Goal: Task Accomplishment & Management: Complete application form

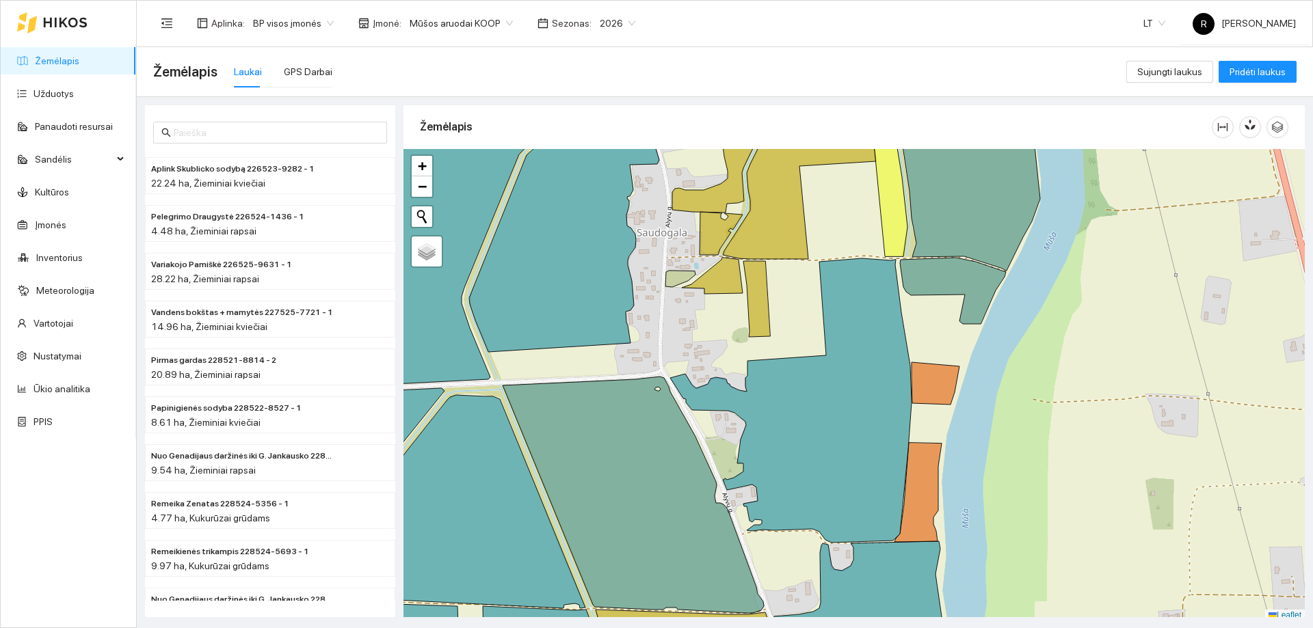
scroll to position [4, 0]
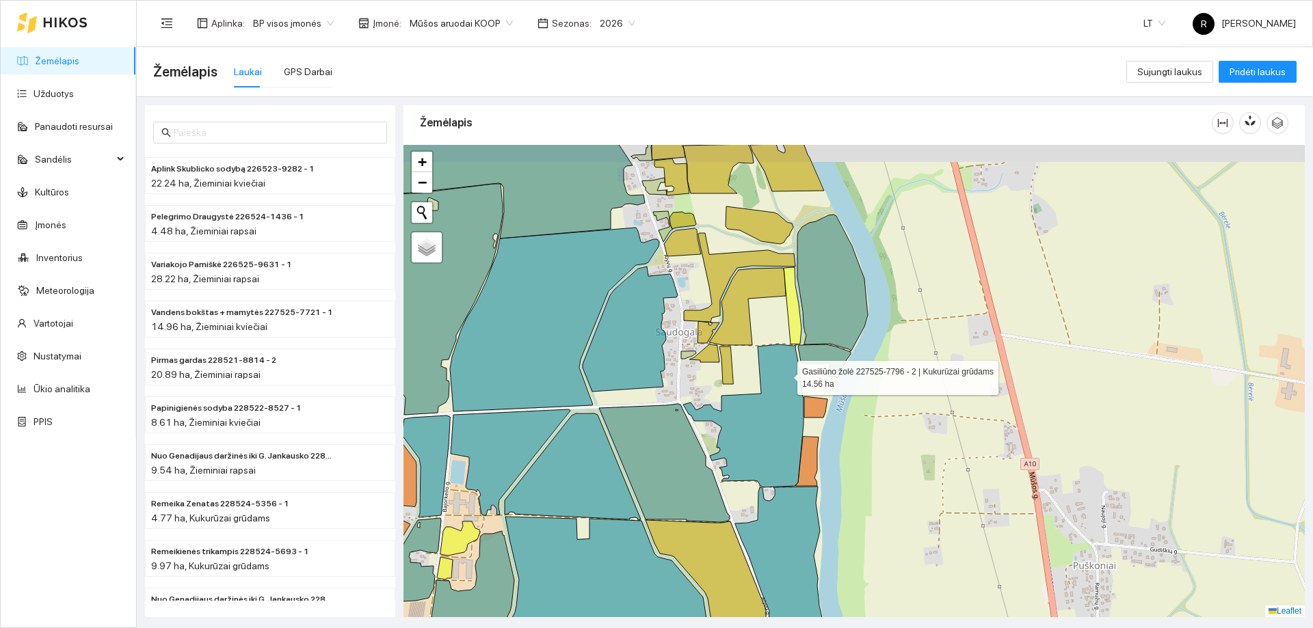
drag, startPoint x: 783, startPoint y: 364, endPoint x: 802, endPoint y: 523, distance: 160.4
click at [803, 487] on icon at bounding box center [743, 416] width 120 height 143
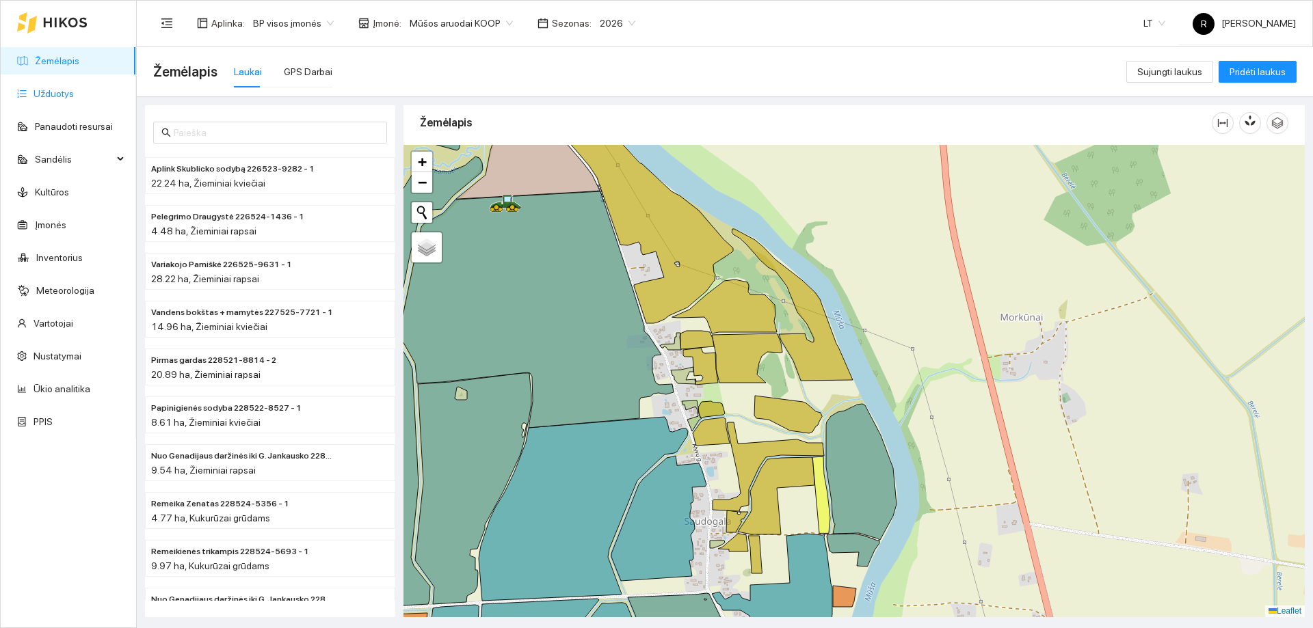
click at [54, 92] on link "Užduotys" at bounding box center [53, 93] width 40 height 11
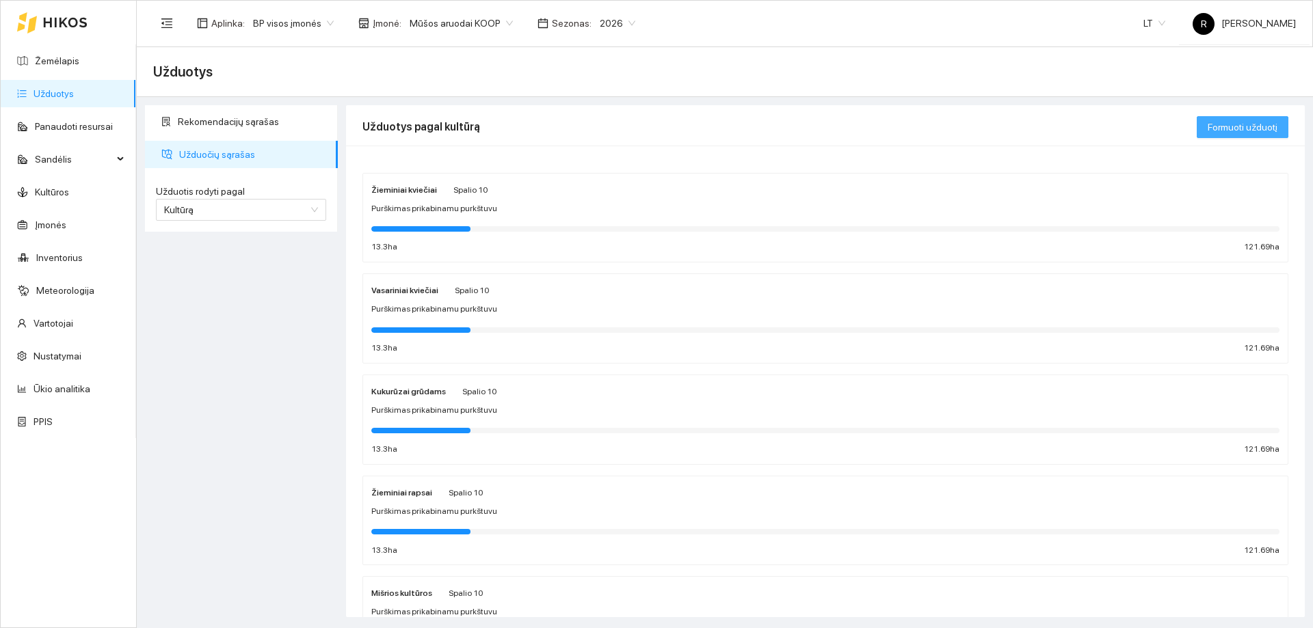
click at [1248, 118] on button "Formuoti užduotį" at bounding box center [1242, 127] width 92 height 22
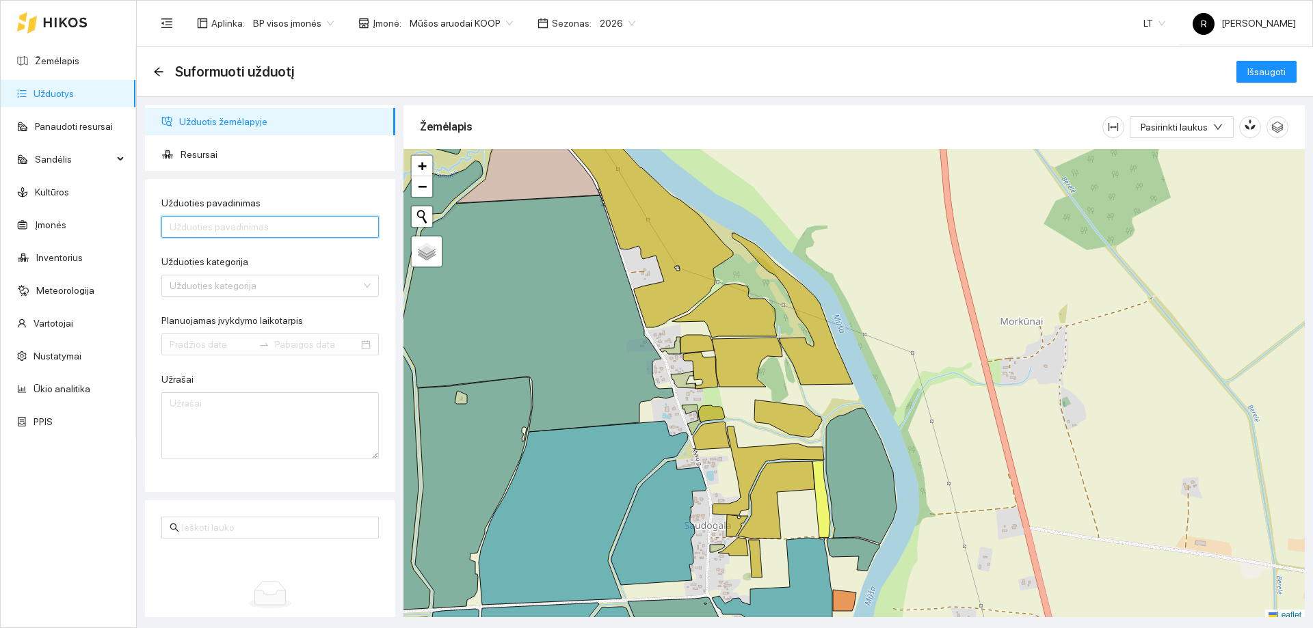
click at [204, 230] on input "Užduoties pavadinimas" at bounding box center [269, 227] width 217 height 22
click at [179, 216] on div "Užduoties pavadinimas" at bounding box center [269, 217] width 217 height 42
click at [183, 226] on input "Užduoties pavadinimas" at bounding box center [269, 227] width 217 height 22
type input "Dirvos dirbimas noraginių skutiku"
click at [217, 273] on div "Užduoties kategorija" at bounding box center [269, 264] width 217 height 21
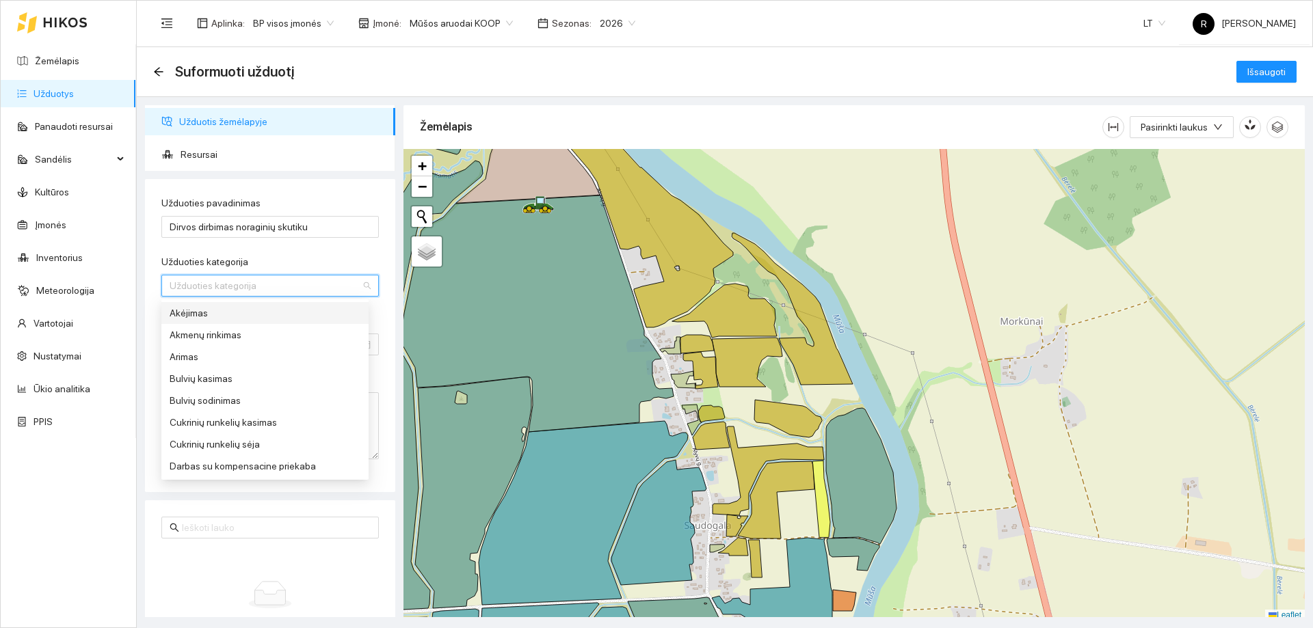
click at [211, 284] on input "Užduoties kategorija" at bounding box center [265, 286] width 191 height 21
click at [202, 378] on div "Skutimas noraginis" at bounding box center [265, 375] width 191 height 15
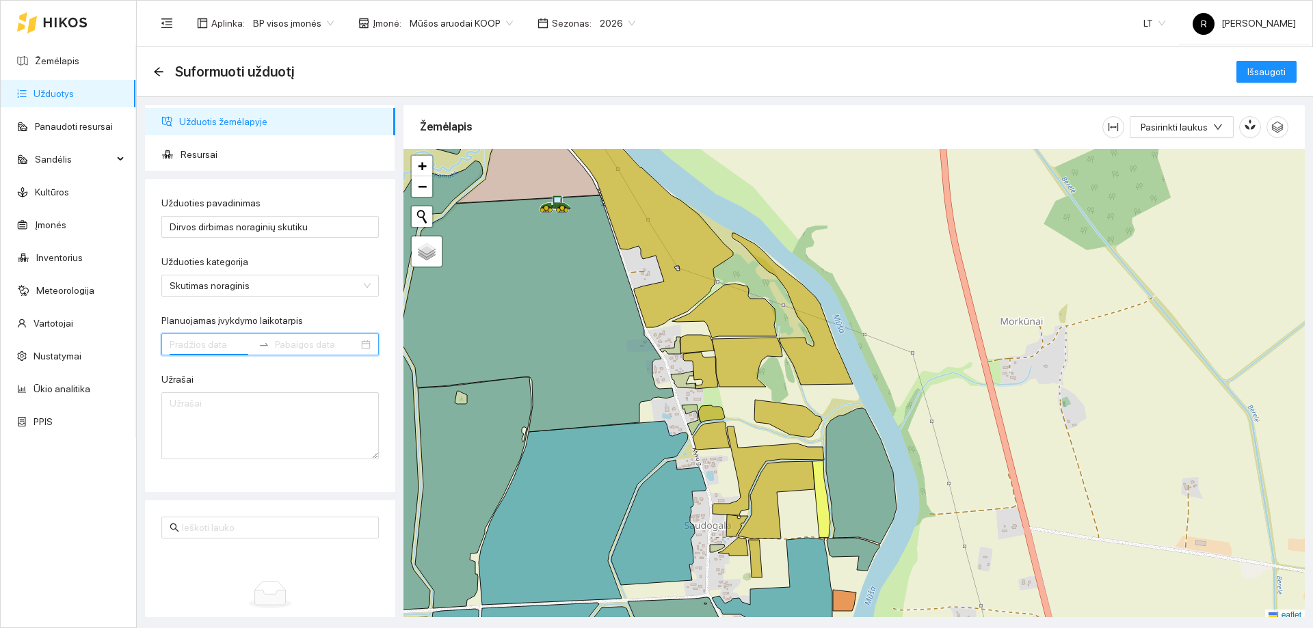
click at [244, 347] on input "Planuojamas įvykdymo laikotarpis" at bounding box center [211, 344] width 83 height 15
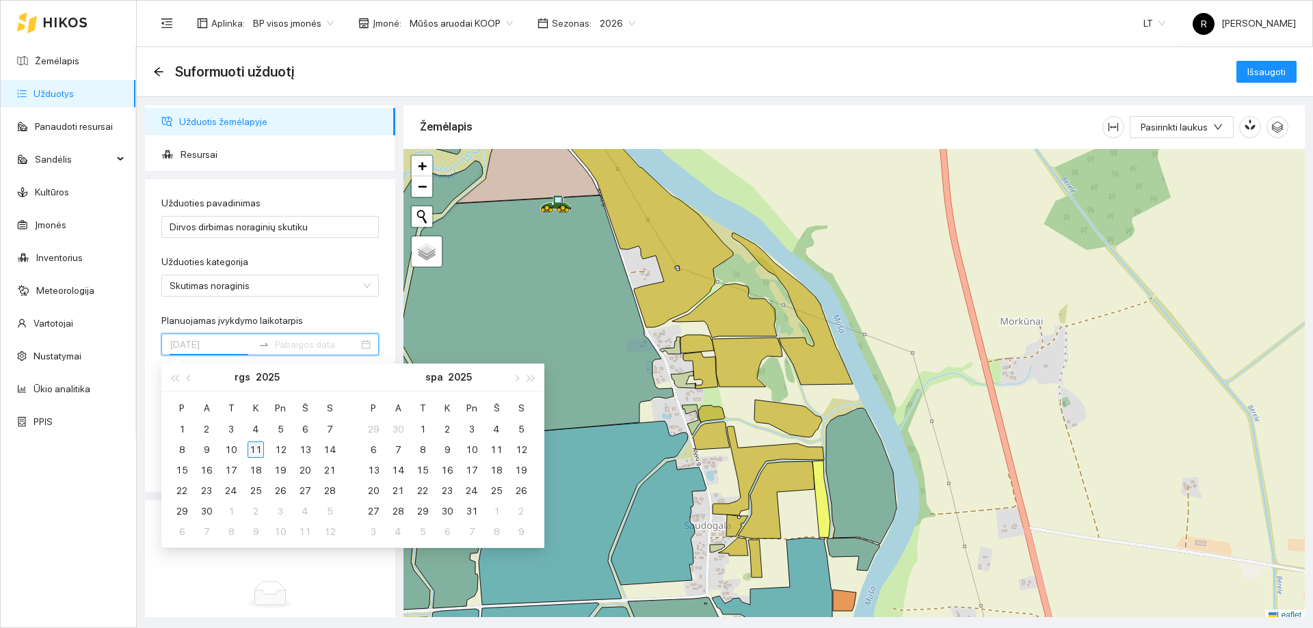
type input "2025-09-11"
click at [249, 451] on div "11" at bounding box center [255, 450] width 16 height 16
type input "2025-09-11"
type input "2025-09-12"
type input "2025-09-21"
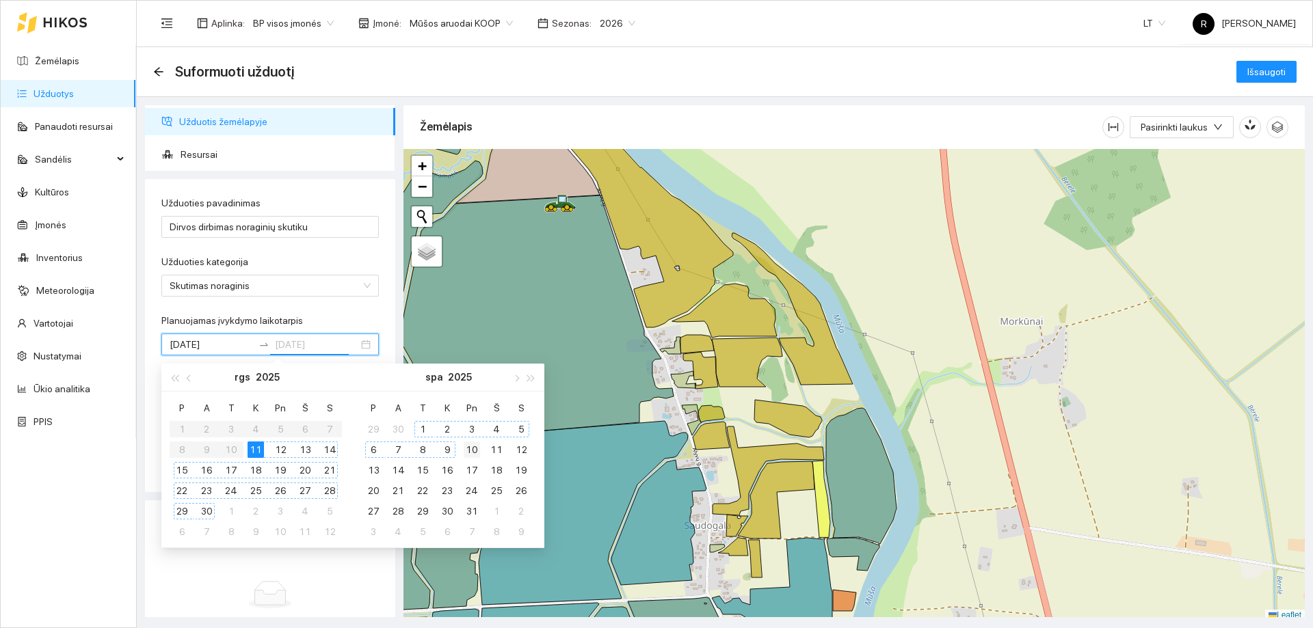
type input "2025-10-10"
click at [472, 451] on div "10" at bounding box center [472, 450] width 16 height 16
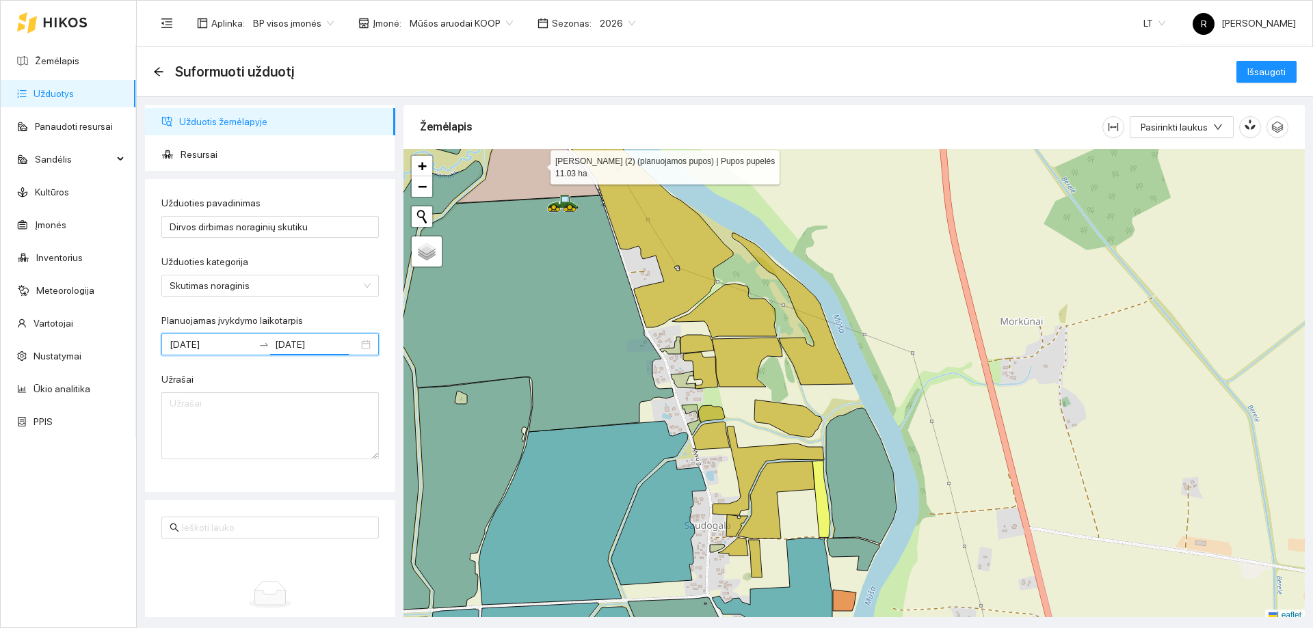
scroll to position [4, 0]
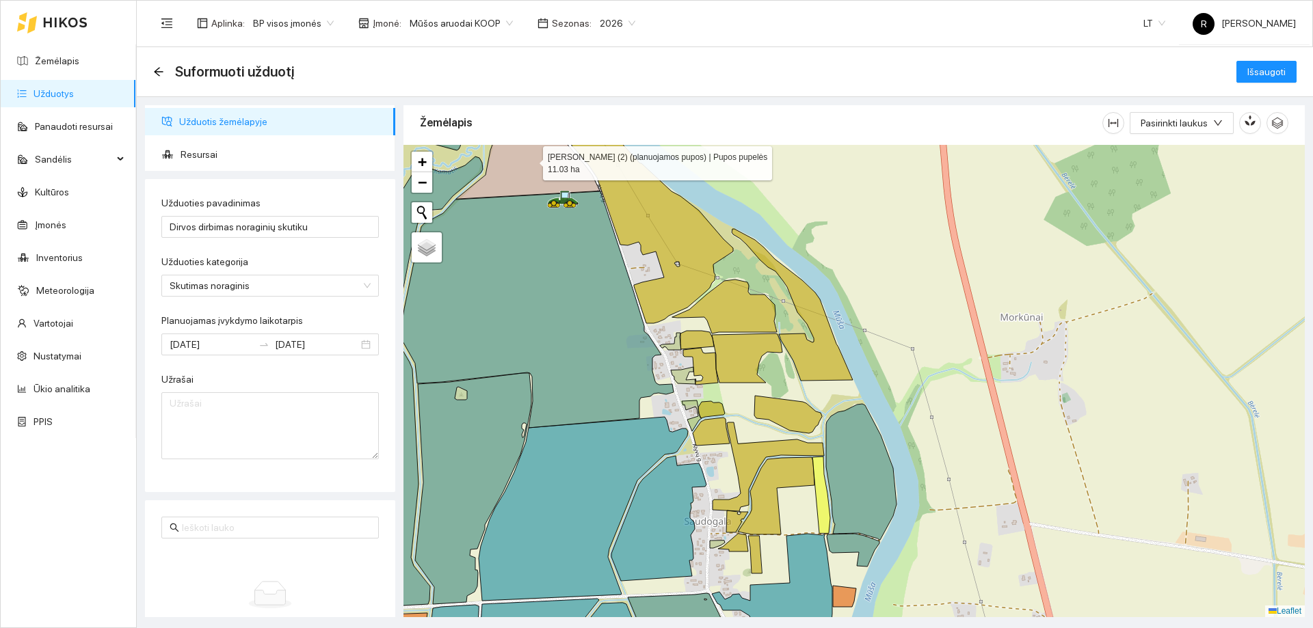
click at [538, 170] on icon at bounding box center [528, 149] width 144 height 98
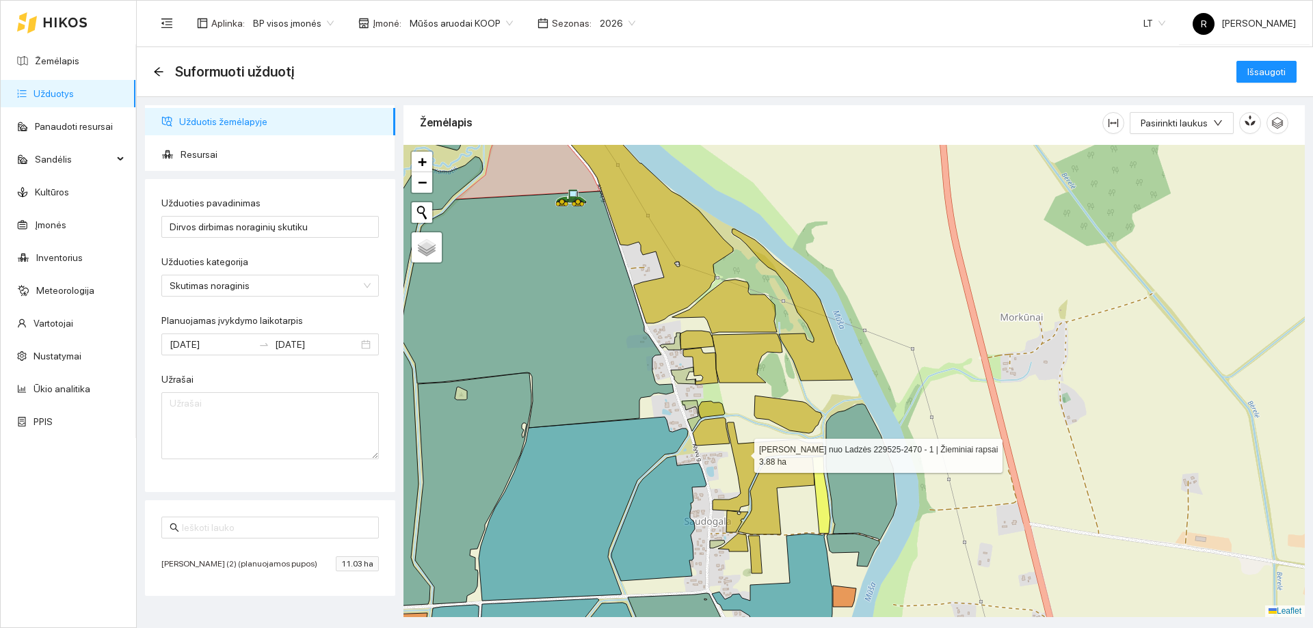
click at [742, 451] on icon at bounding box center [767, 467] width 111 height 89
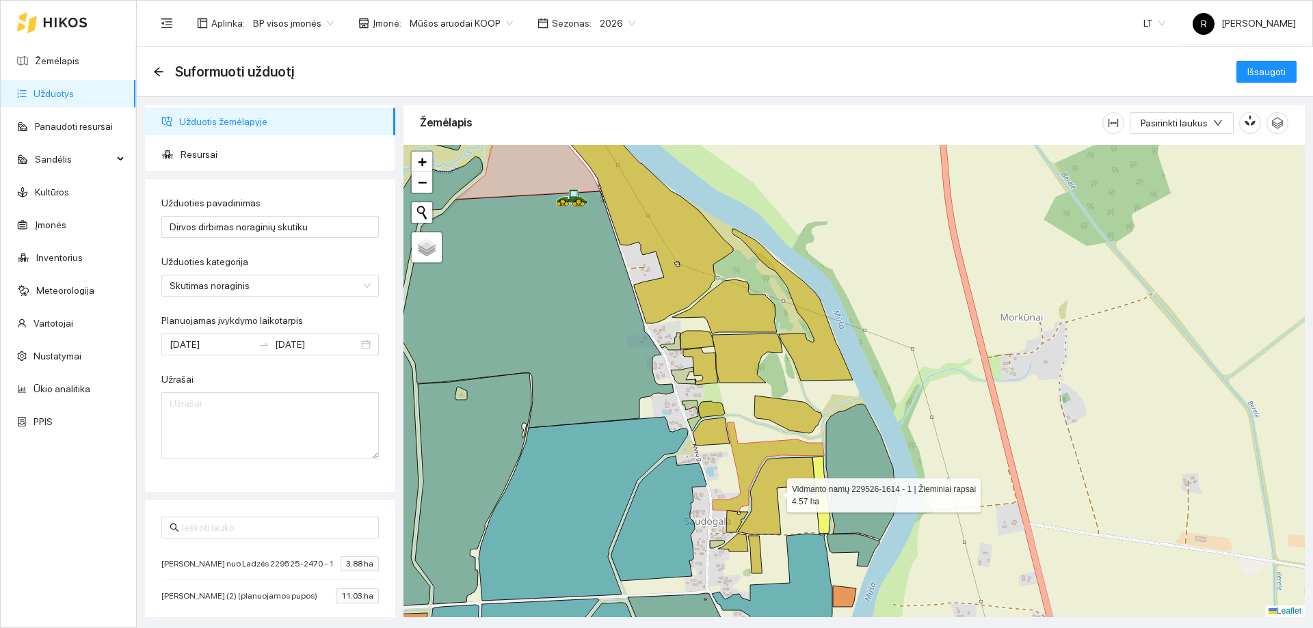
click at [763, 483] on icon at bounding box center [776, 495] width 77 height 77
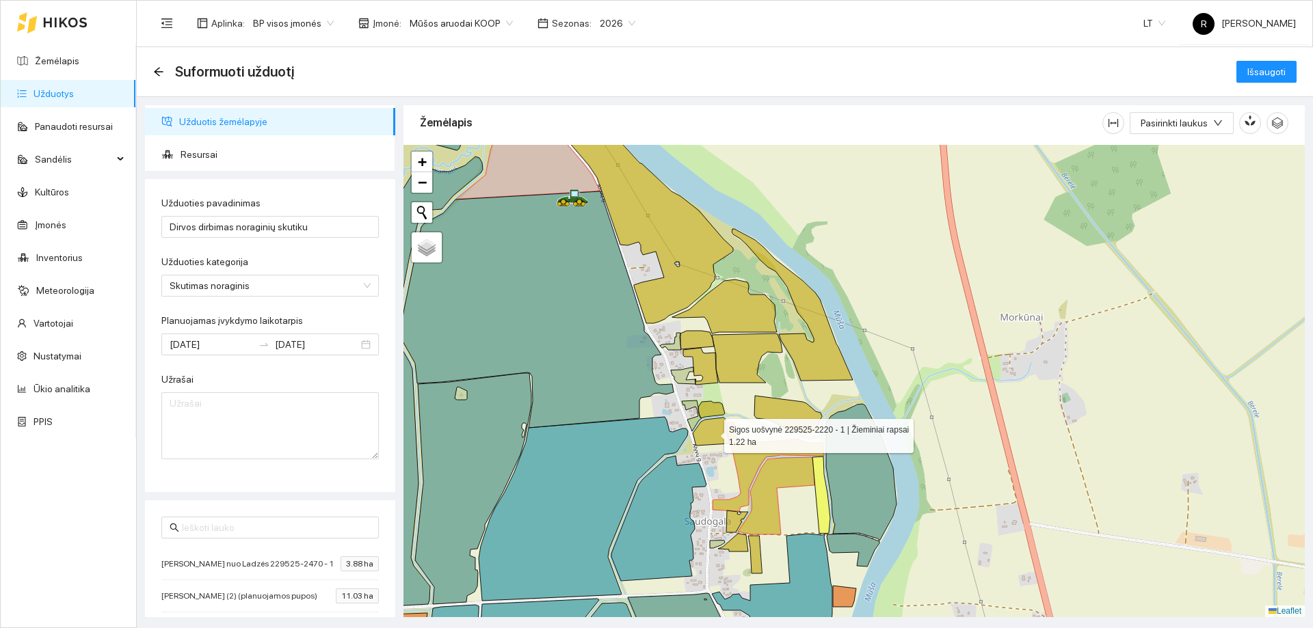
click at [708, 433] on icon at bounding box center [711, 432] width 37 height 28
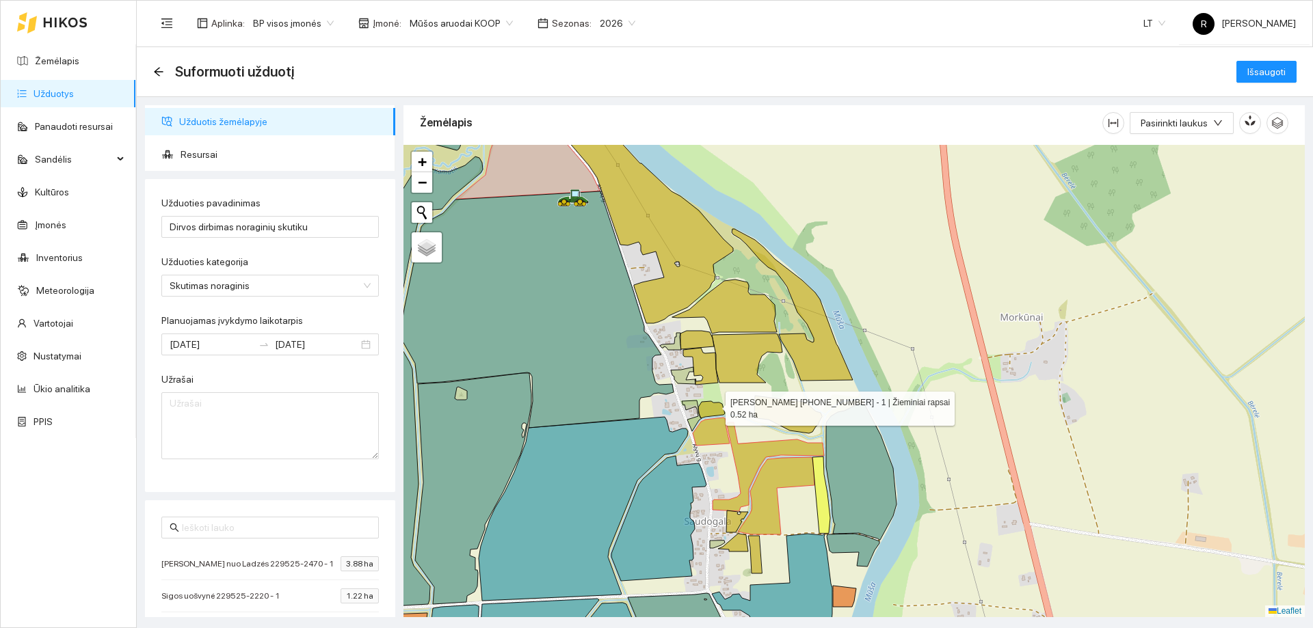
click at [712, 405] on icon at bounding box center [711, 409] width 27 height 17
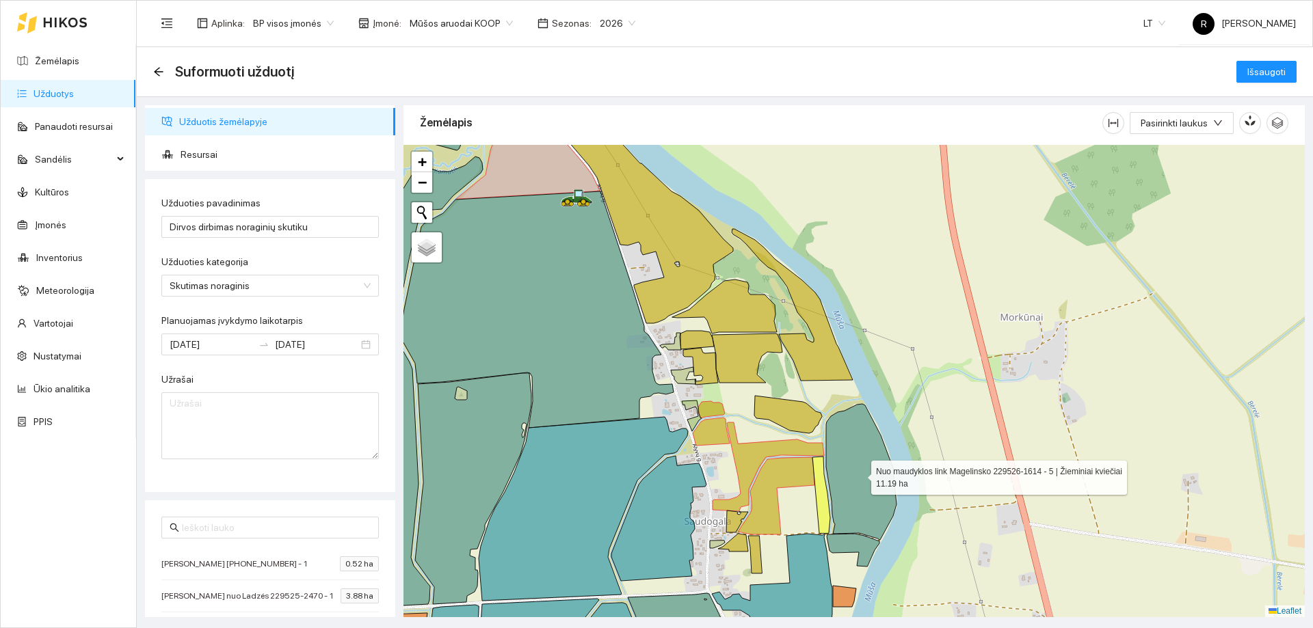
click at [840, 496] on icon at bounding box center [861, 472] width 70 height 136
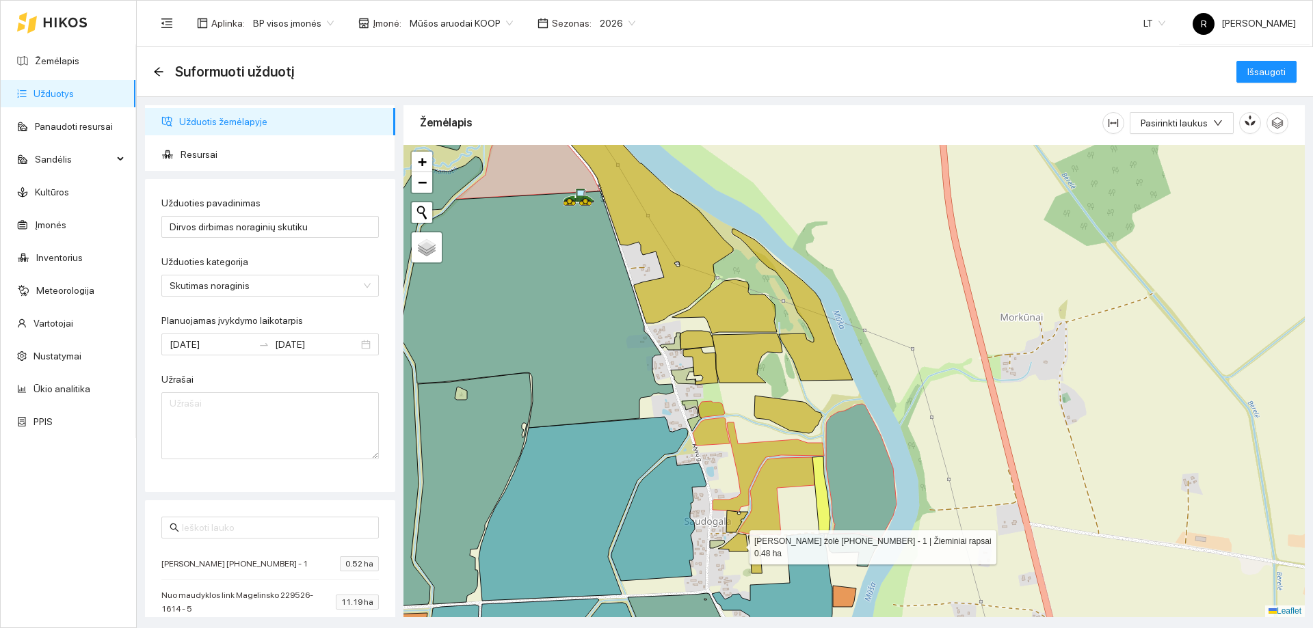
click at [737, 546] on icon at bounding box center [733, 543] width 30 height 18
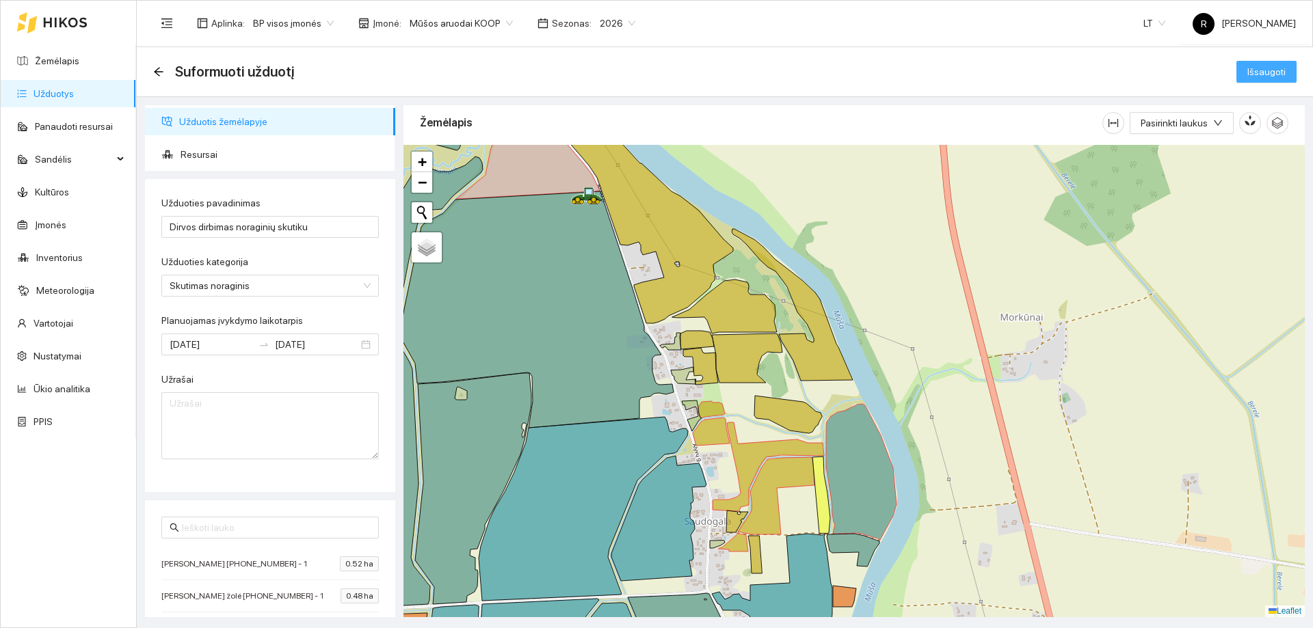
click at [1252, 72] on span "Išsaugoti" at bounding box center [1266, 71] width 38 height 15
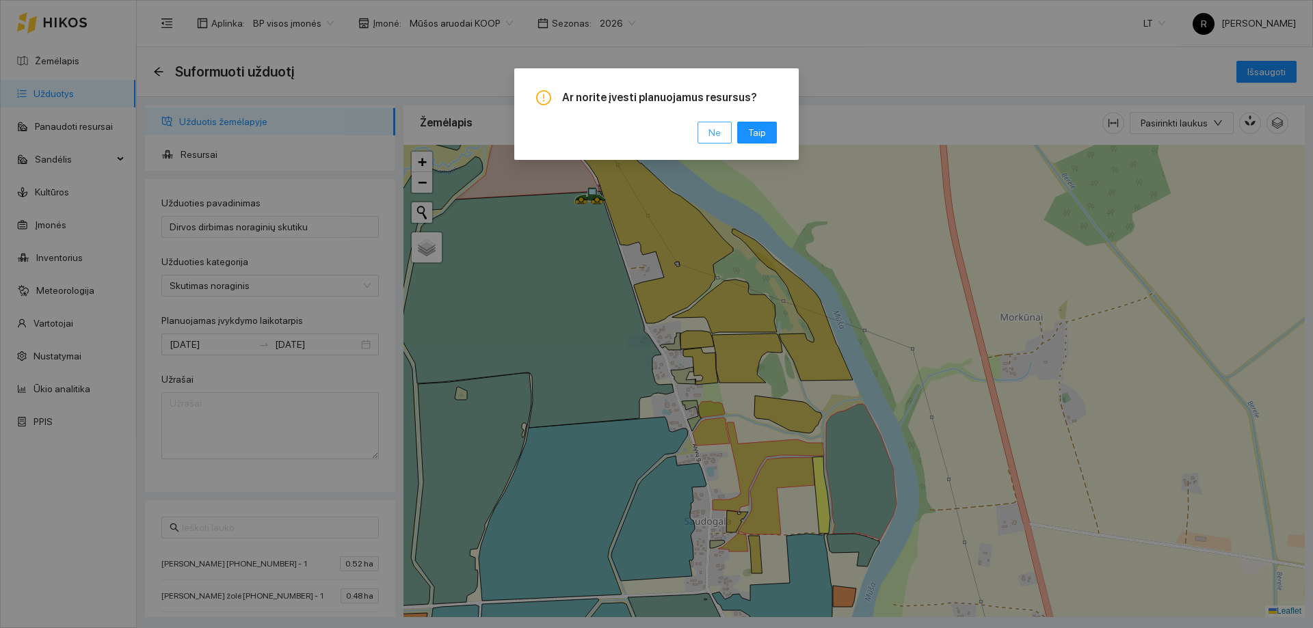
click at [727, 136] on button "Ne" at bounding box center [714, 133] width 34 height 22
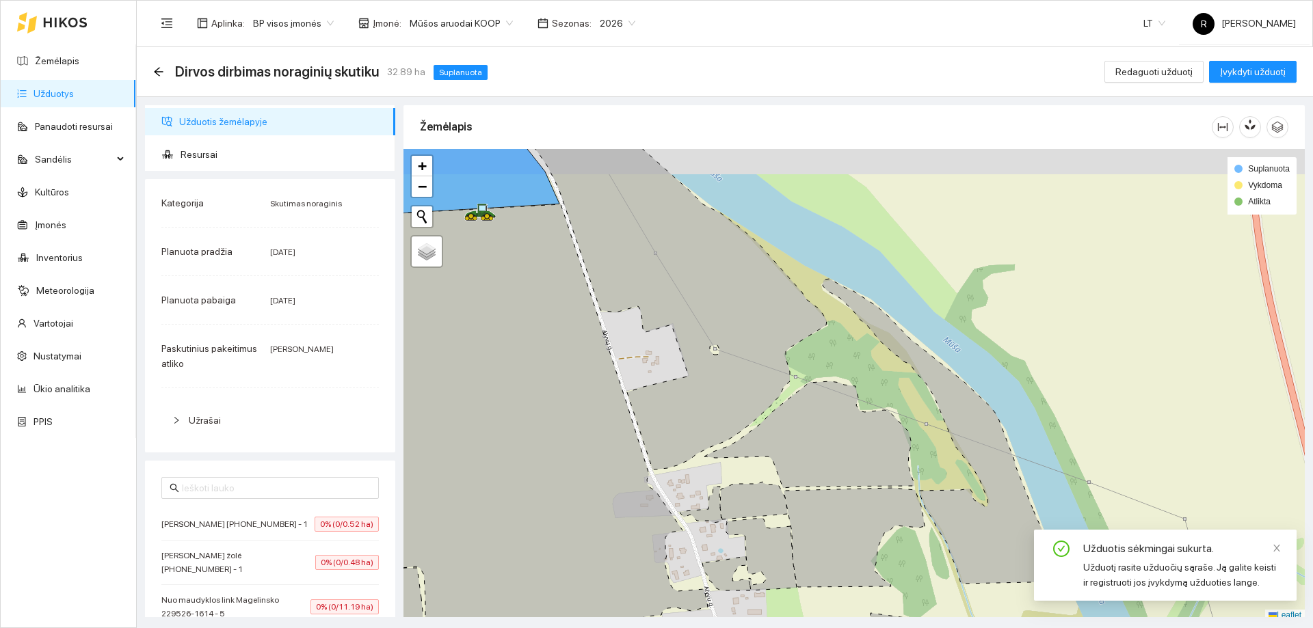
scroll to position [4, 0]
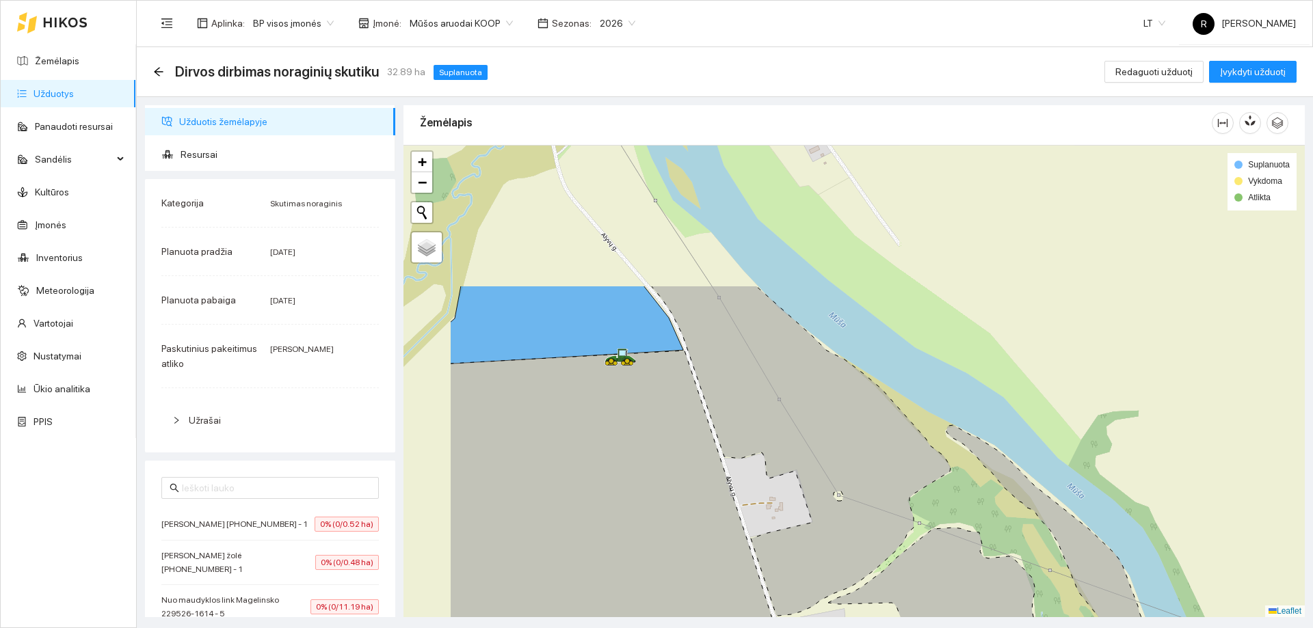
drag, startPoint x: 664, startPoint y: 266, endPoint x: 785, endPoint y: 404, distance: 183.6
click at [788, 415] on icon at bounding box center [800, 451] width 299 height 330
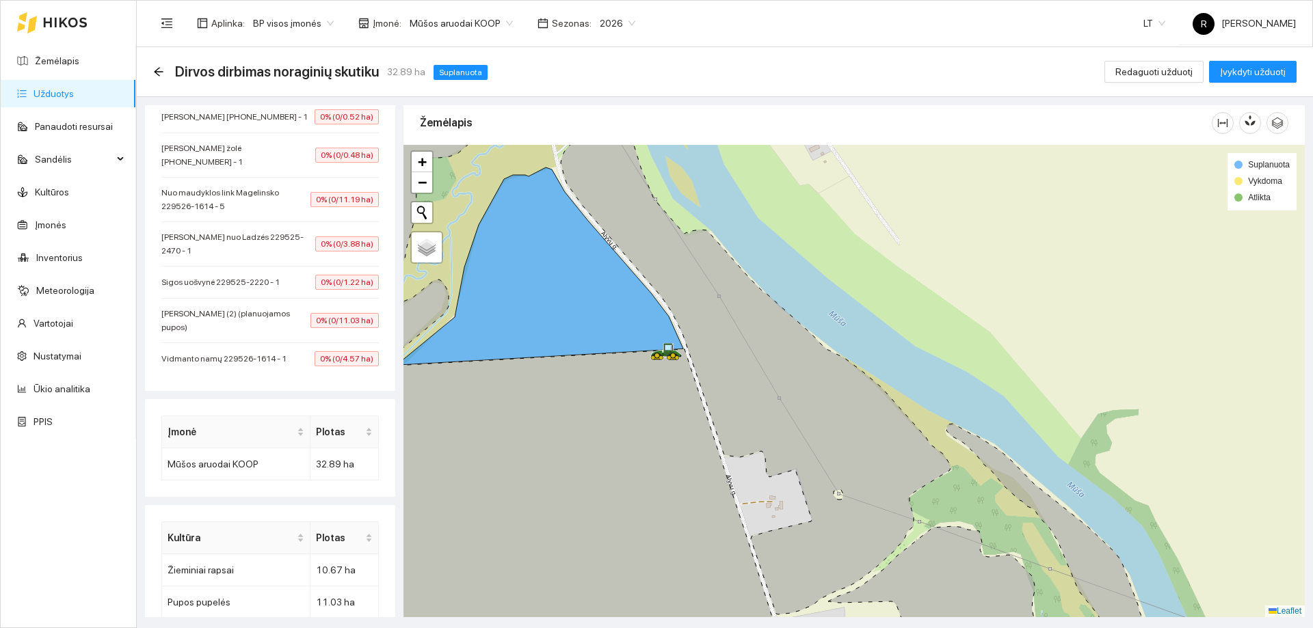
scroll to position [461, 0]
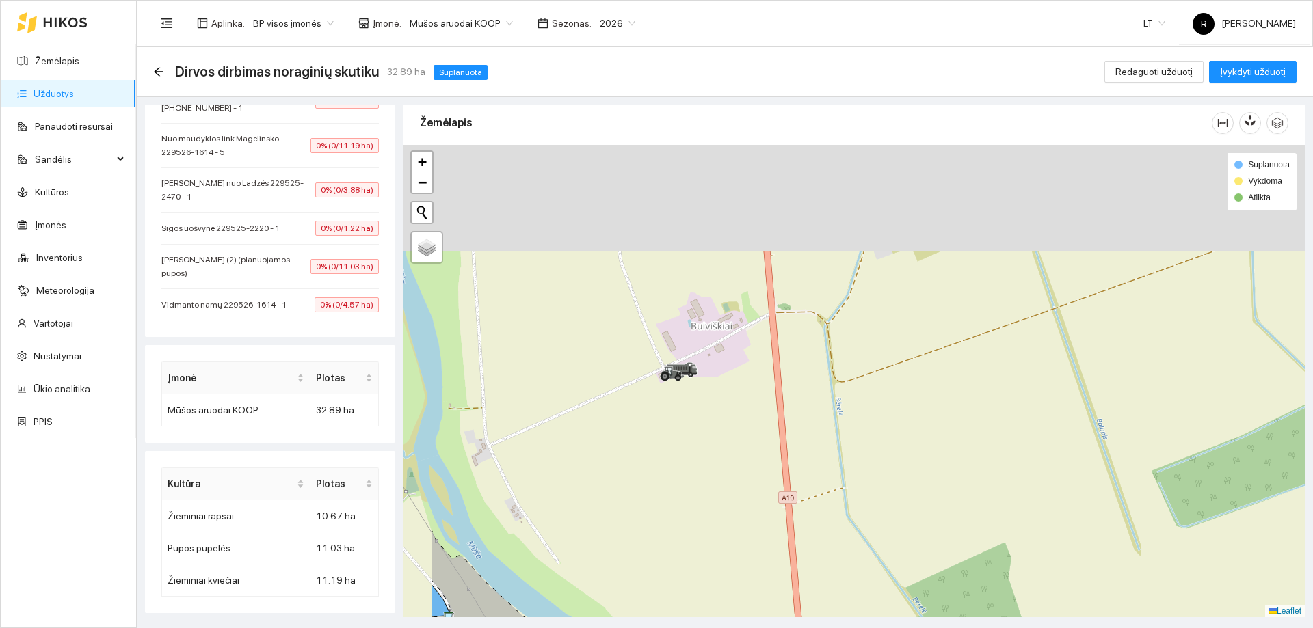
drag, startPoint x: 572, startPoint y: 334, endPoint x: 701, endPoint y: 438, distance: 165.7
click at [699, 442] on div at bounding box center [853, 381] width 901 height 472
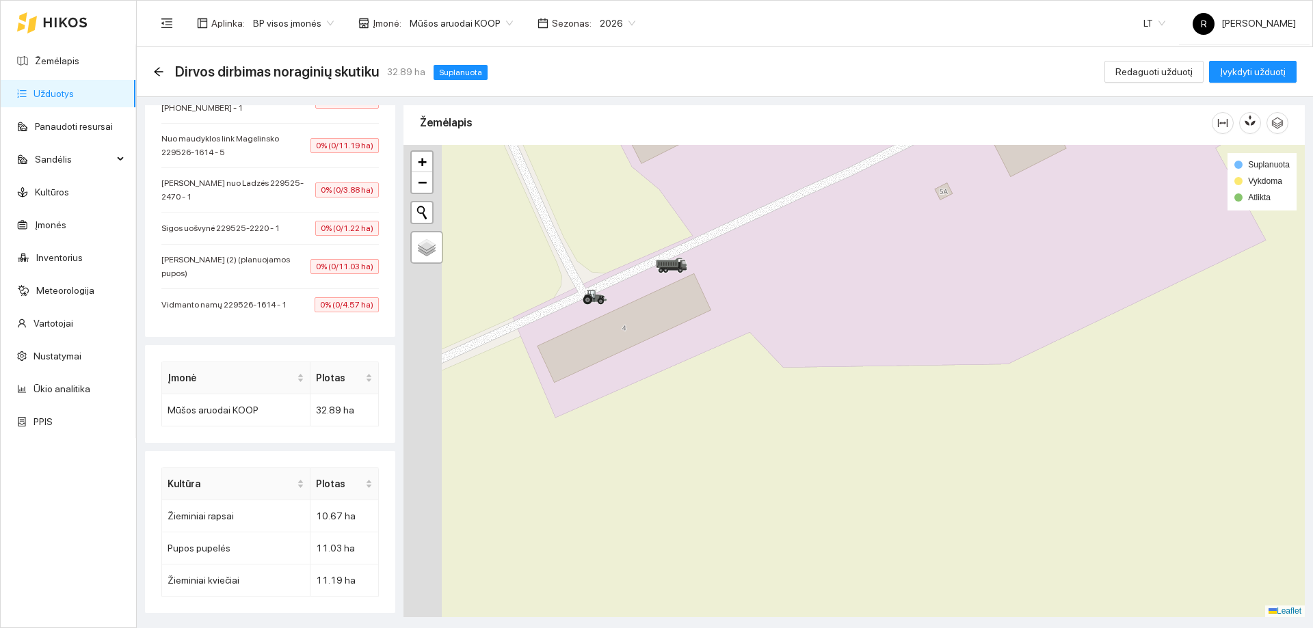
drag, startPoint x: 695, startPoint y: 385, endPoint x: 750, endPoint y: 416, distance: 63.7
click at [750, 416] on div at bounding box center [853, 381] width 901 height 472
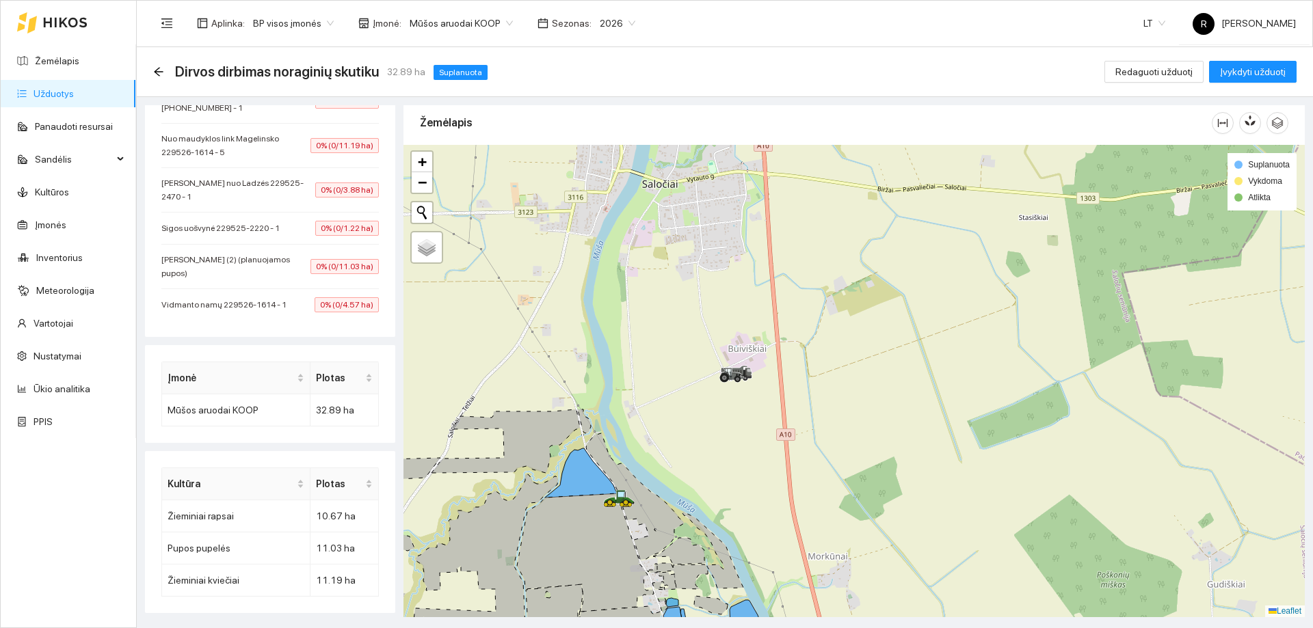
drag, startPoint x: 645, startPoint y: 459, endPoint x: 755, endPoint y: 333, distance: 167.2
click at [755, 333] on div at bounding box center [853, 381] width 901 height 472
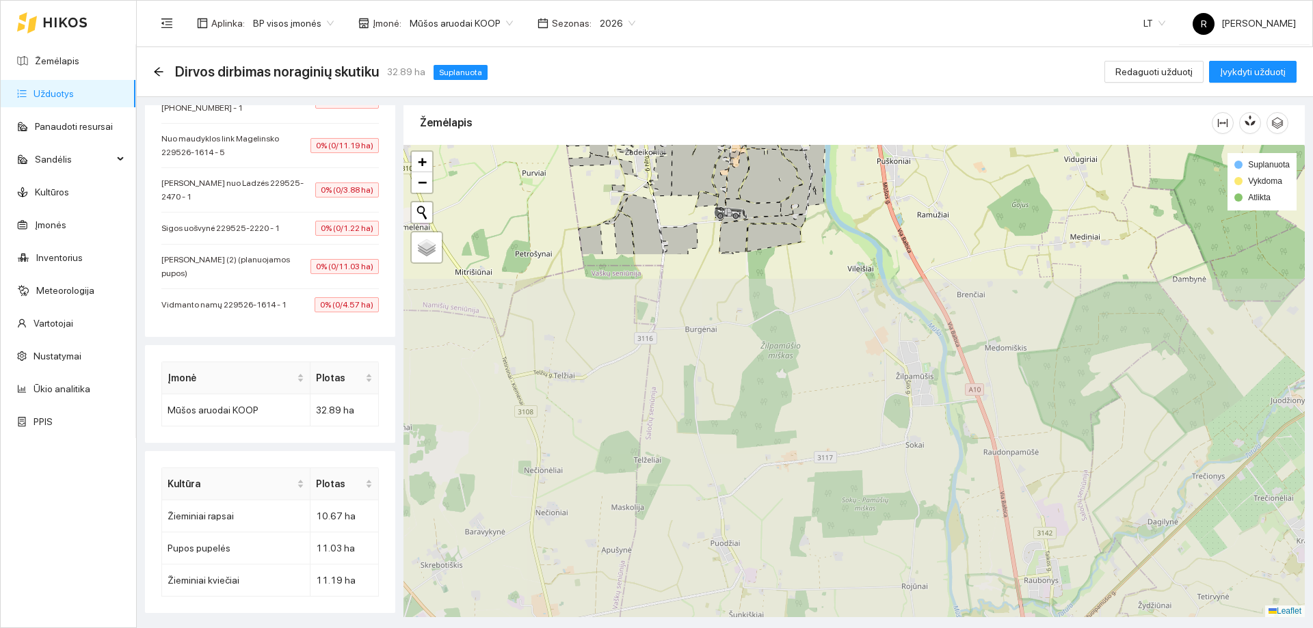
drag, startPoint x: 667, startPoint y: 574, endPoint x: 750, endPoint y: 185, distance: 397.8
click at [766, 161] on icon at bounding box center [770, 176] width 63 height 54
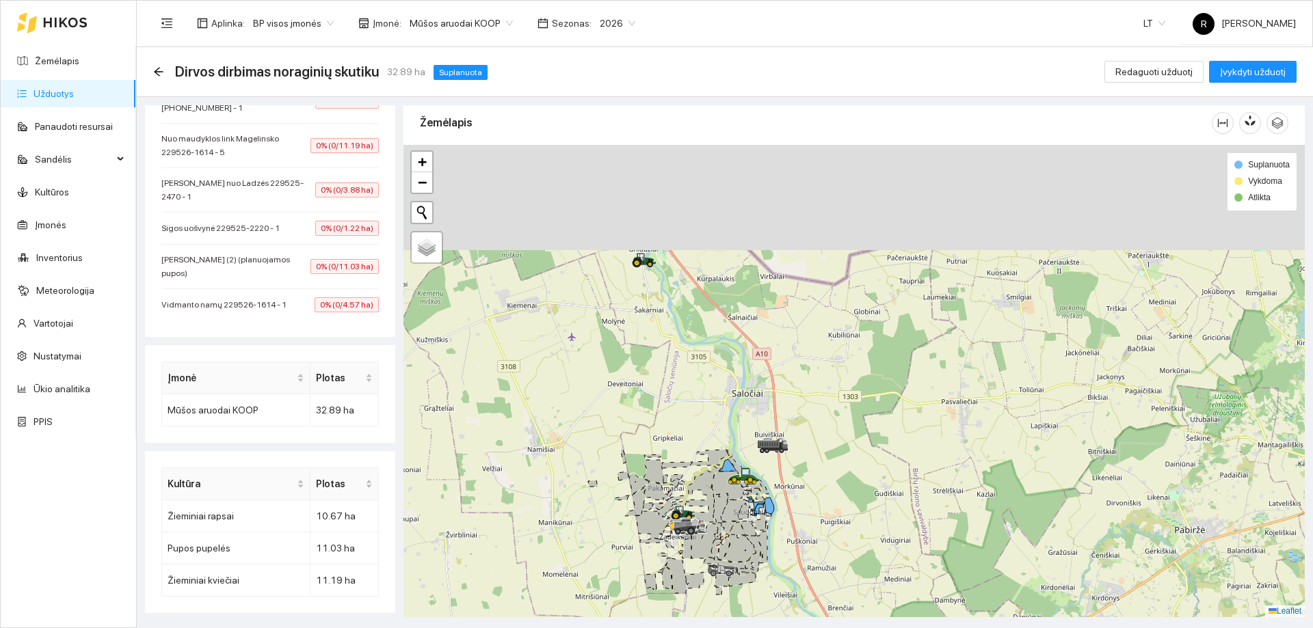
drag, startPoint x: 773, startPoint y: 376, endPoint x: 764, endPoint y: 583, distance: 207.3
click at [750, 628] on html "Žemėlapis Užduotys Panaudoti resursai Sandėlis Kultūros Įmonės Inventorius Mete…" at bounding box center [656, 314] width 1313 height 628
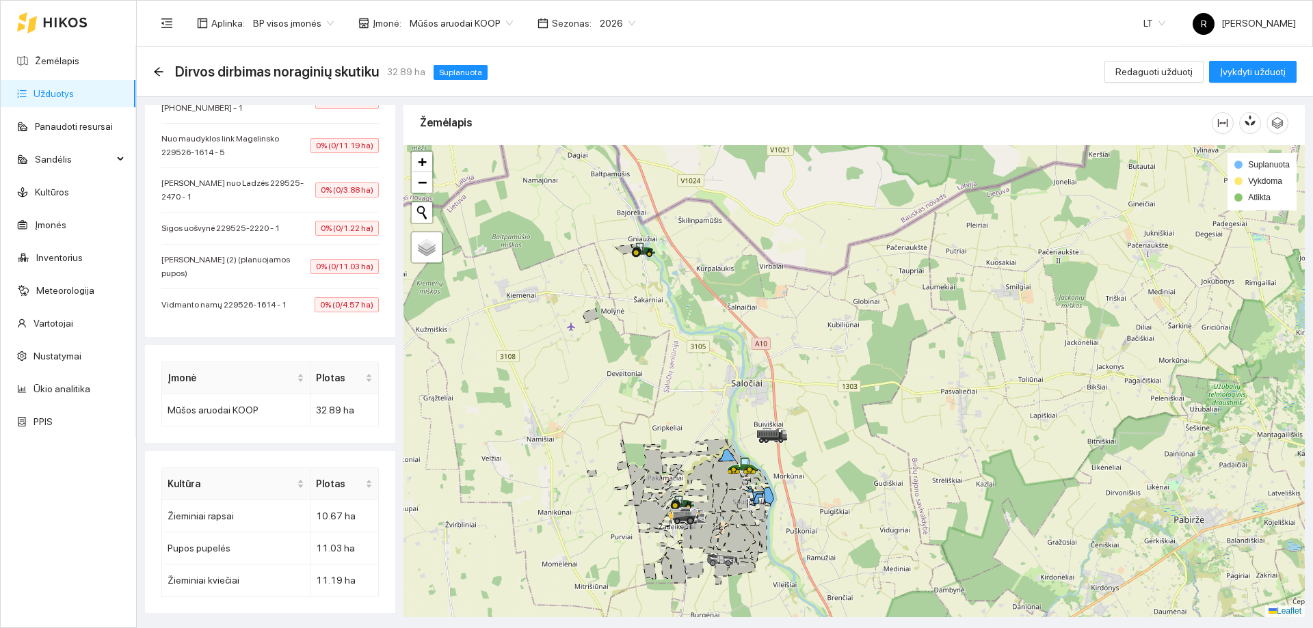
drag, startPoint x: 717, startPoint y: 373, endPoint x: 762, endPoint y: 502, distance: 136.6
click at [762, 502] on div at bounding box center [853, 381] width 901 height 472
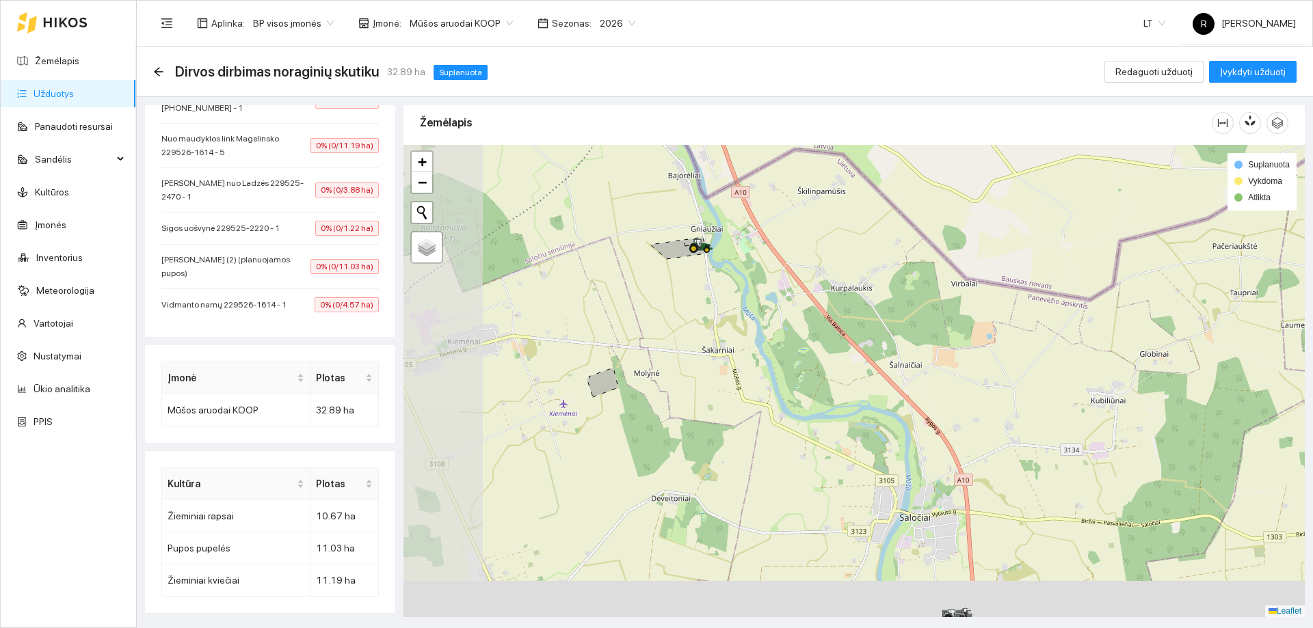
drag, startPoint x: 533, startPoint y: 567, endPoint x: 624, endPoint y: 386, distance: 202.7
click at [624, 386] on div at bounding box center [853, 381] width 901 height 472
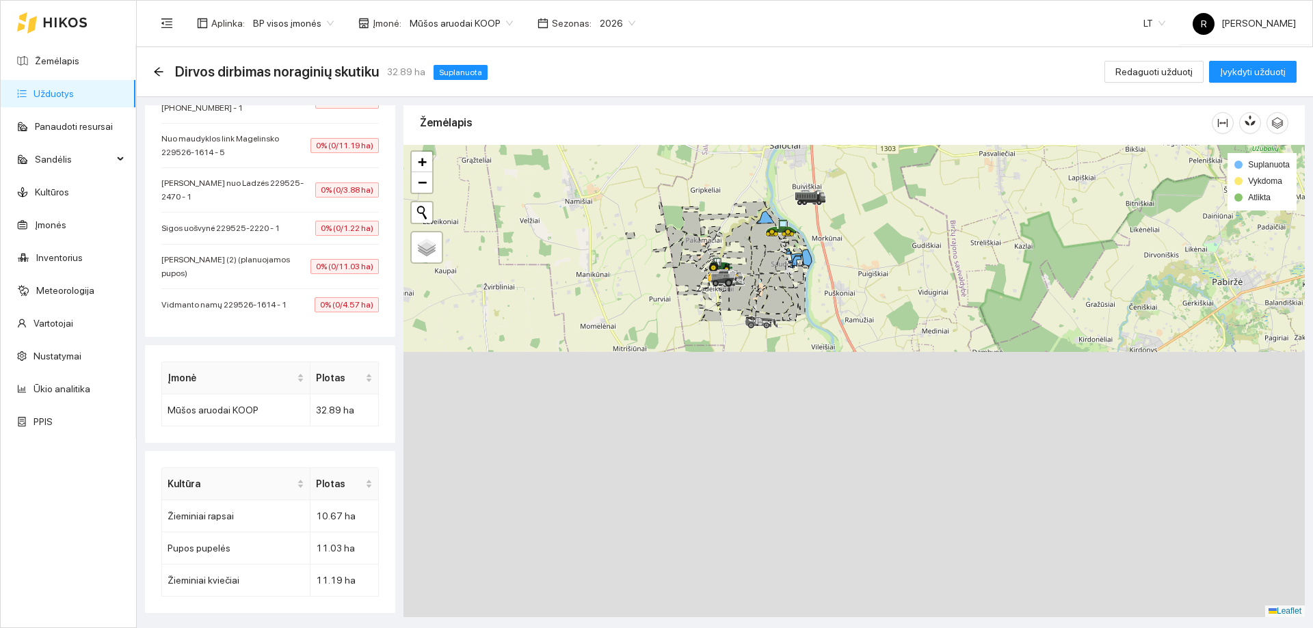
drag, startPoint x: 786, startPoint y: 464, endPoint x: 706, endPoint y: 124, distance: 349.7
click at [709, 97] on div "Užduotis žemėlapyje Resursai Kategorija Skutimas noraginis Planuota pradžia 202…" at bounding box center [721, 357] width 1176 height 520
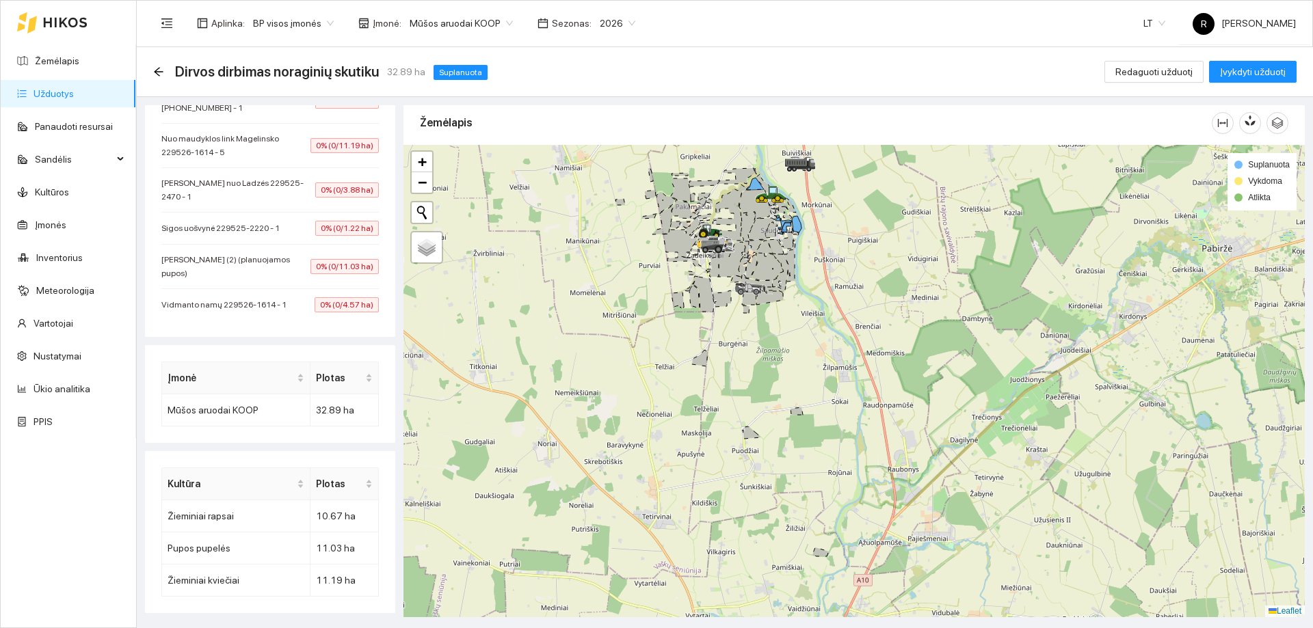
drag, startPoint x: 888, startPoint y: 166, endPoint x: 904, endPoint y: 282, distance: 117.4
click at [904, 282] on div at bounding box center [853, 381] width 901 height 472
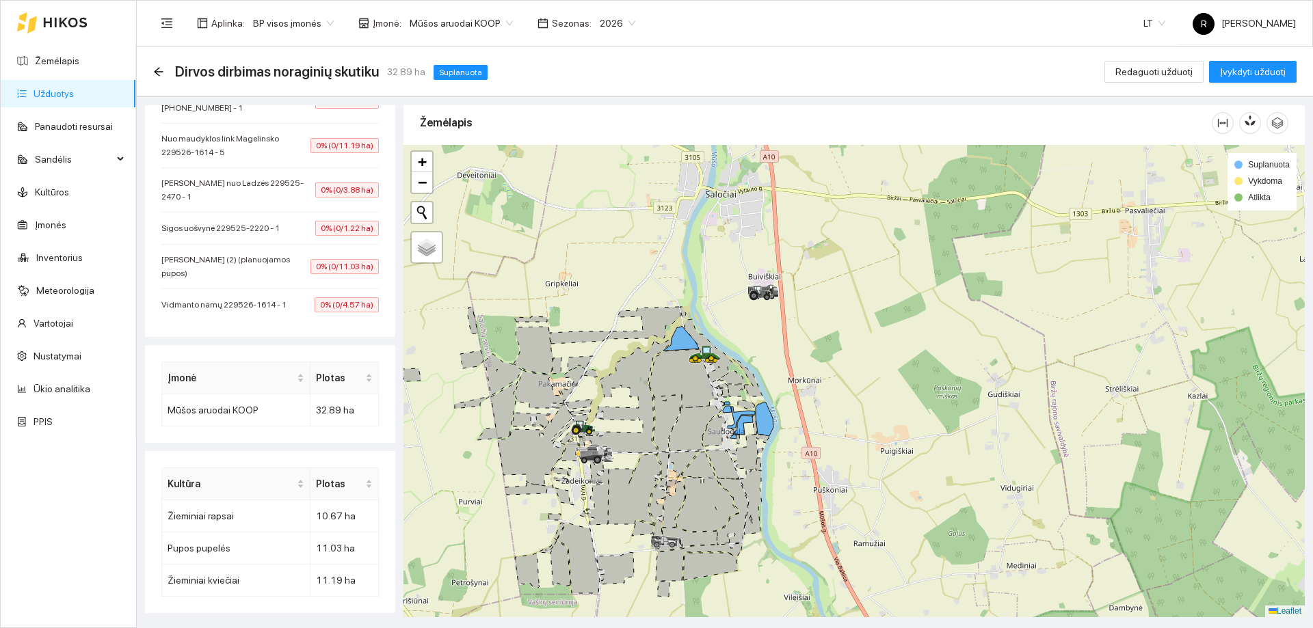
drag, startPoint x: 835, startPoint y: 269, endPoint x: 823, endPoint y: 307, distance: 40.0
click at [835, 307] on div at bounding box center [853, 381] width 901 height 472
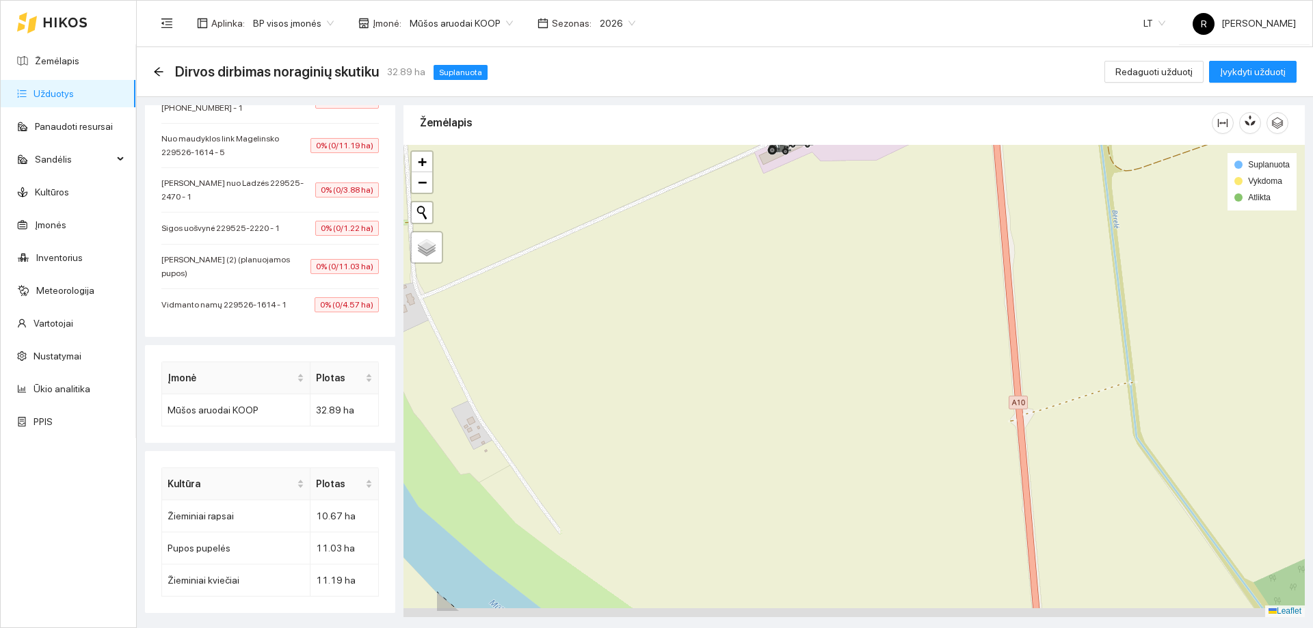
drag, startPoint x: 675, startPoint y: 310, endPoint x: 785, endPoint y: 295, distance: 111.0
click at [800, 256] on div at bounding box center [853, 381] width 901 height 472
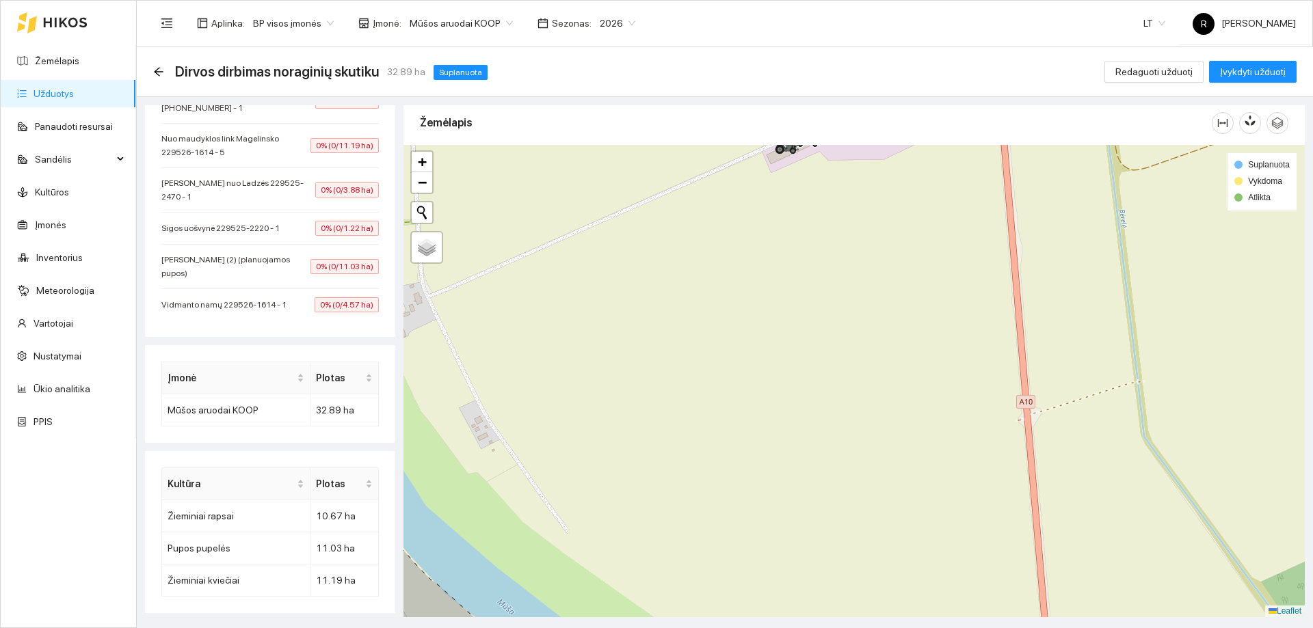
drag, startPoint x: 677, startPoint y: 380, endPoint x: 842, endPoint y: 332, distance: 171.6
click at [842, 332] on div at bounding box center [853, 381] width 901 height 472
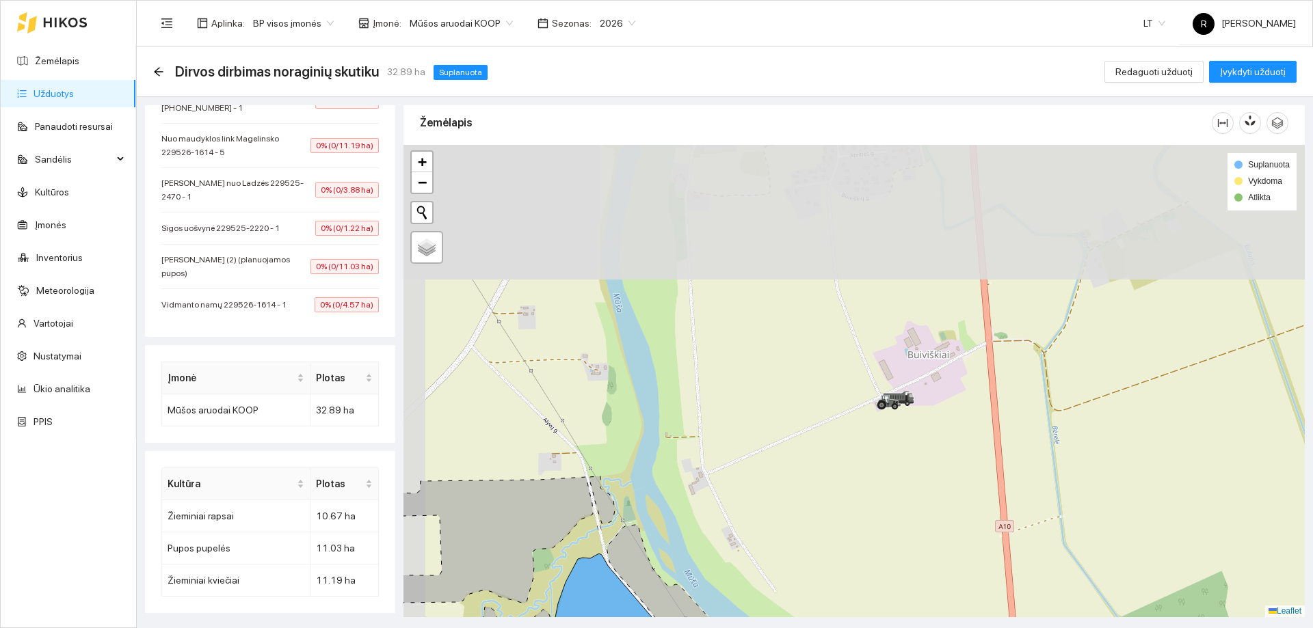
drag, startPoint x: 874, startPoint y: 234, endPoint x: 896, endPoint y: 449, distance: 216.4
click at [896, 447] on div at bounding box center [853, 381] width 901 height 472
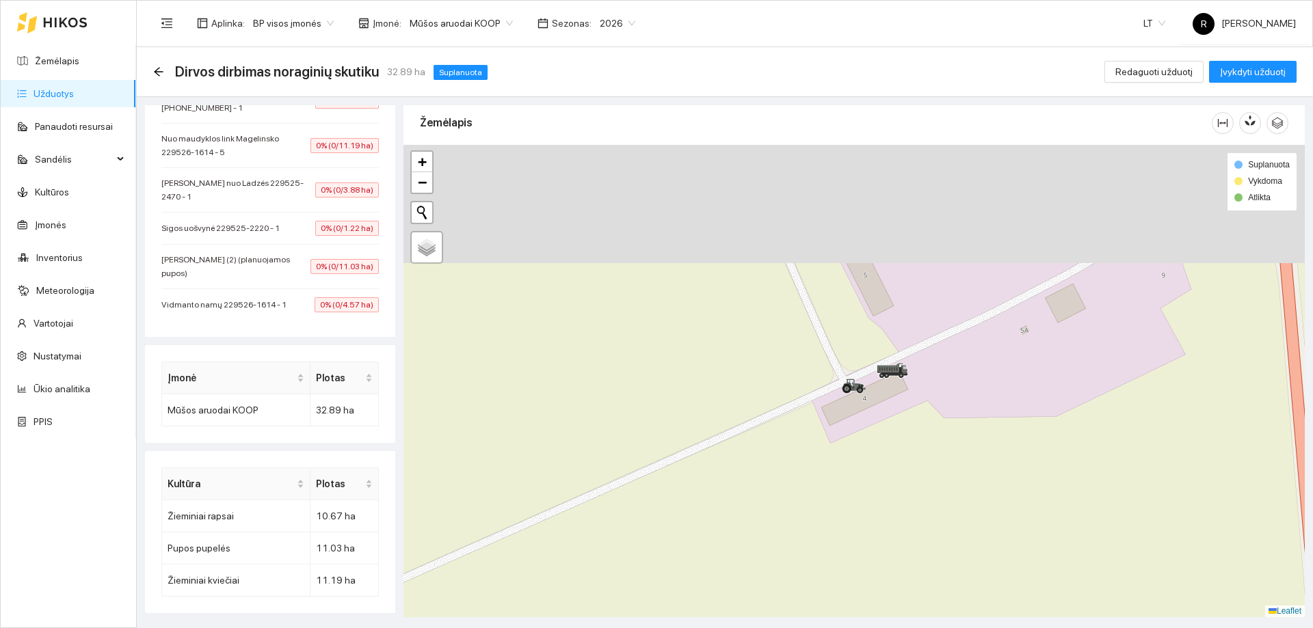
drag, startPoint x: 907, startPoint y: 358, endPoint x: 915, endPoint y: 509, distance: 152.0
click at [915, 509] on div at bounding box center [853, 381] width 901 height 472
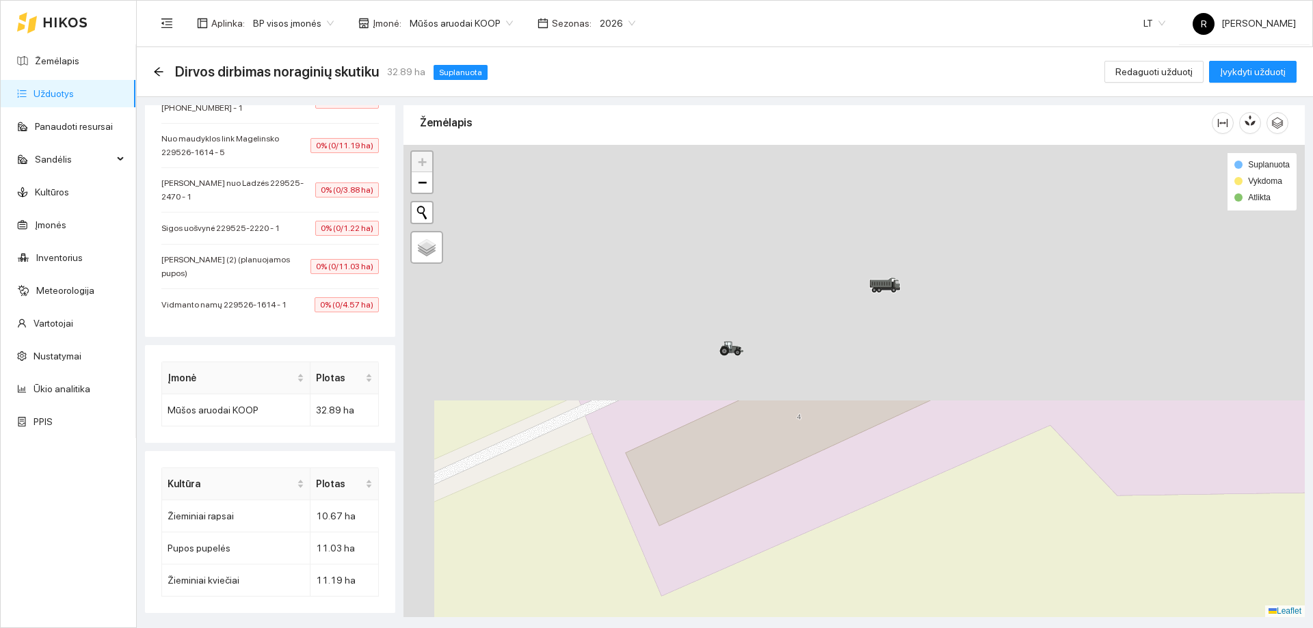
drag, startPoint x: 854, startPoint y: 321, endPoint x: 943, endPoint y: 655, distance: 346.1
click at [943, 628] on html "Žemėlapis Užduotys Panaudoti resursai Sandėlis Kultūros Įmonės Inventorius Mete…" at bounding box center [656, 314] width 1313 height 628
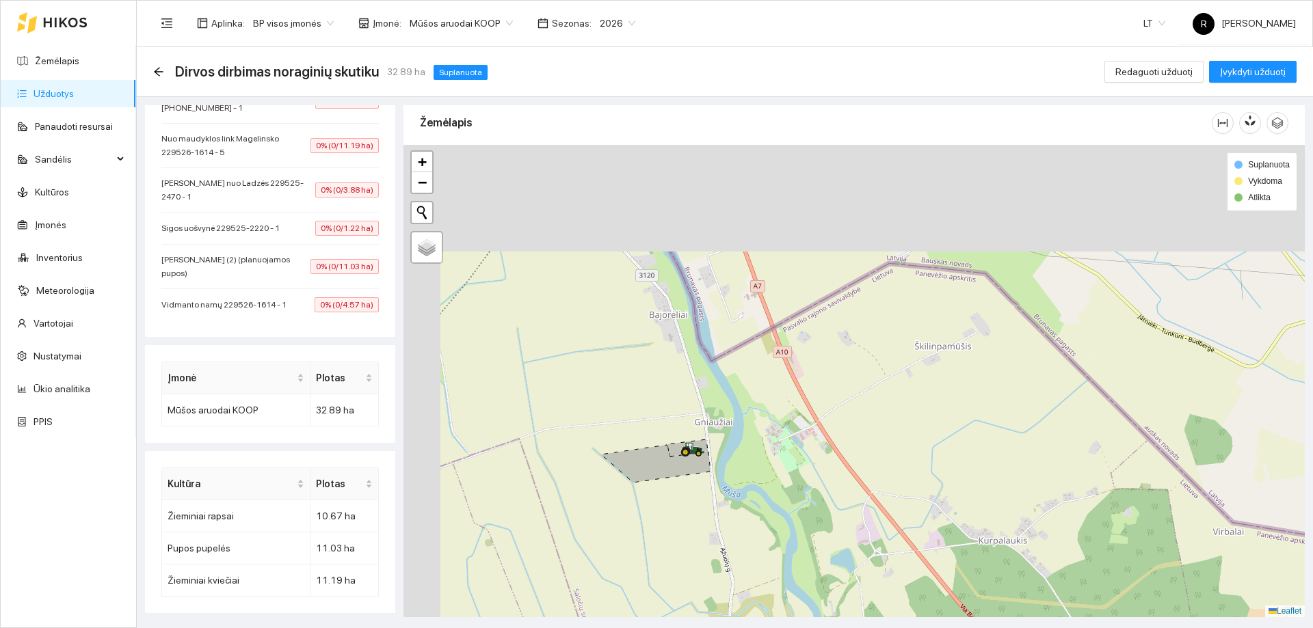
drag, startPoint x: 554, startPoint y: 241, endPoint x: 705, endPoint y: 524, distance: 320.8
click at [705, 525] on div at bounding box center [853, 381] width 901 height 472
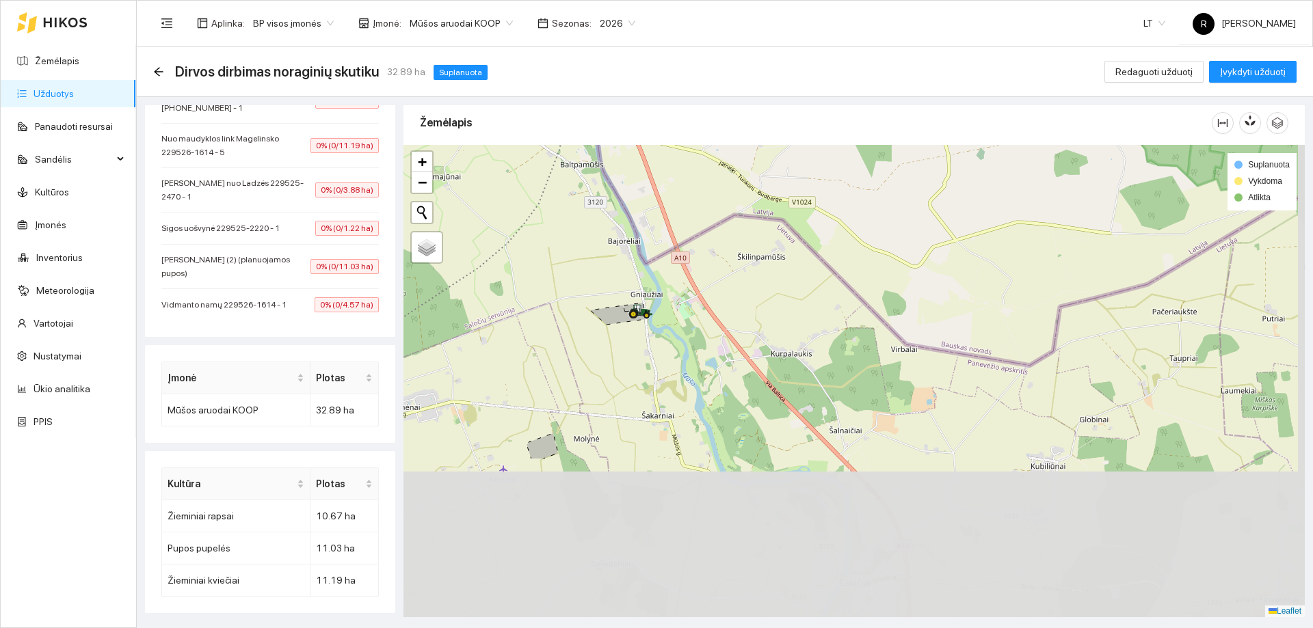
drag, startPoint x: 815, startPoint y: 612, endPoint x: 732, endPoint y: 410, distance: 218.9
click at [734, 404] on div at bounding box center [853, 381] width 901 height 472
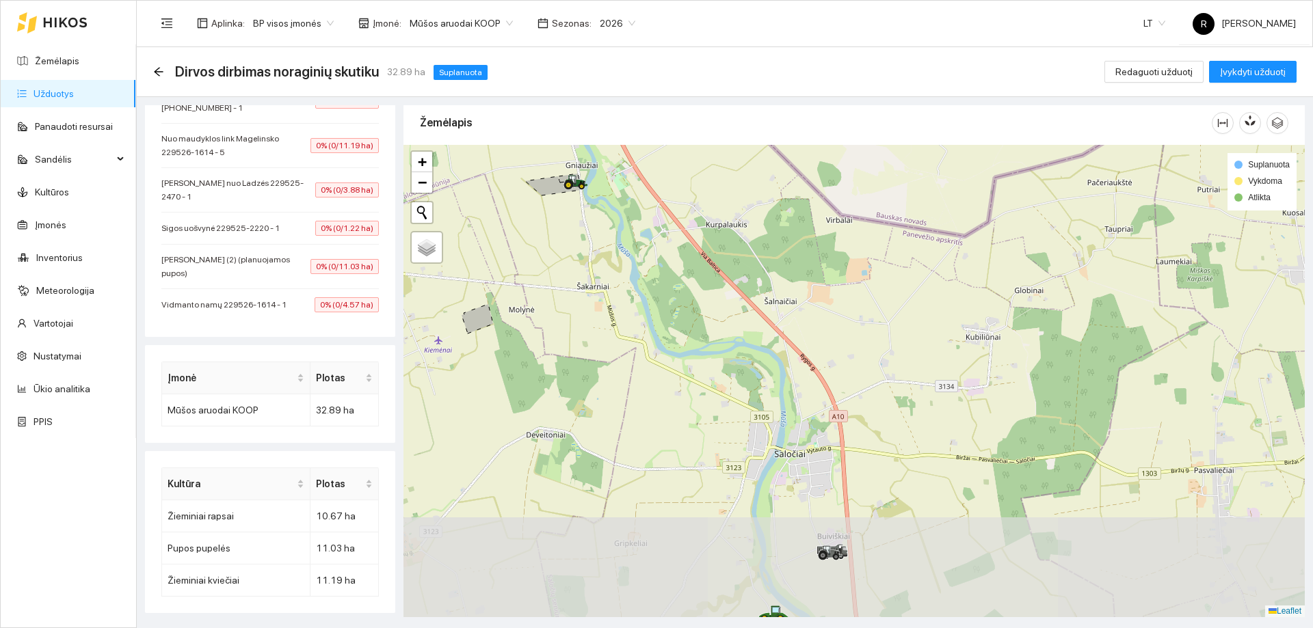
drag, startPoint x: 786, startPoint y: 565, endPoint x: 721, endPoint y: 438, distance: 142.8
click at [721, 438] on div at bounding box center [853, 381] width 901 height 472
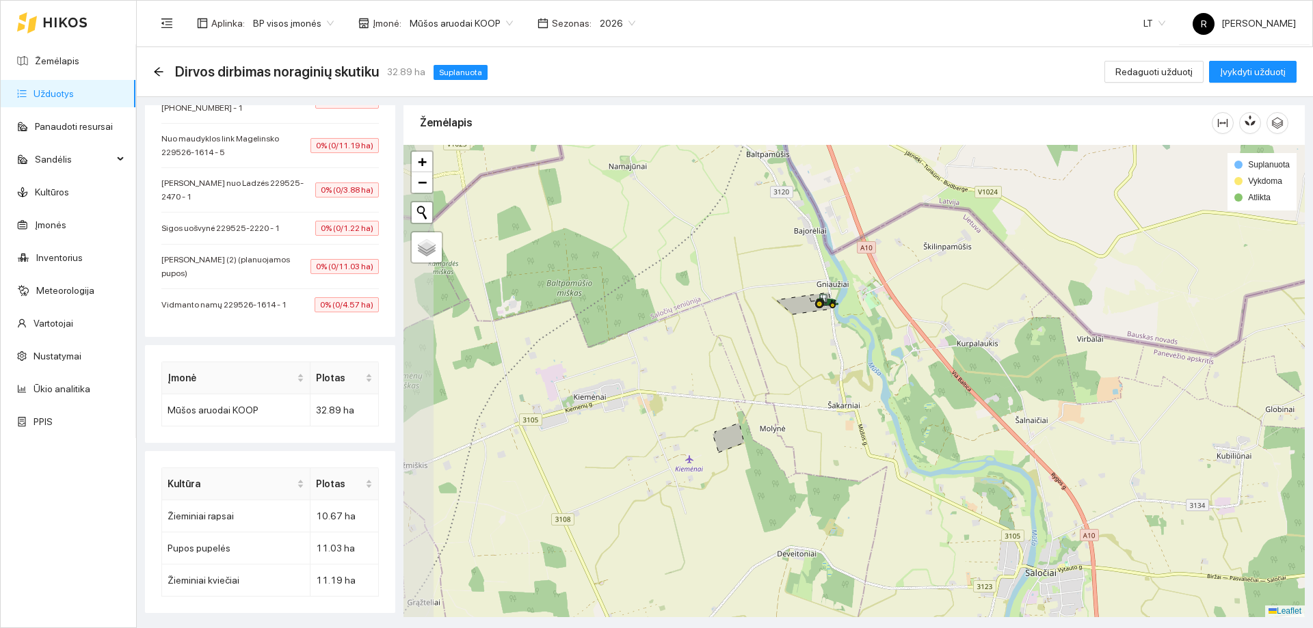
drag, startPoint x: 656, startPoint y: 404, endPoint x: 853, endPoint y: 486, distance: 213.3
click at [853, 486] on div at bounding box center [853, 381] width 901 height 472
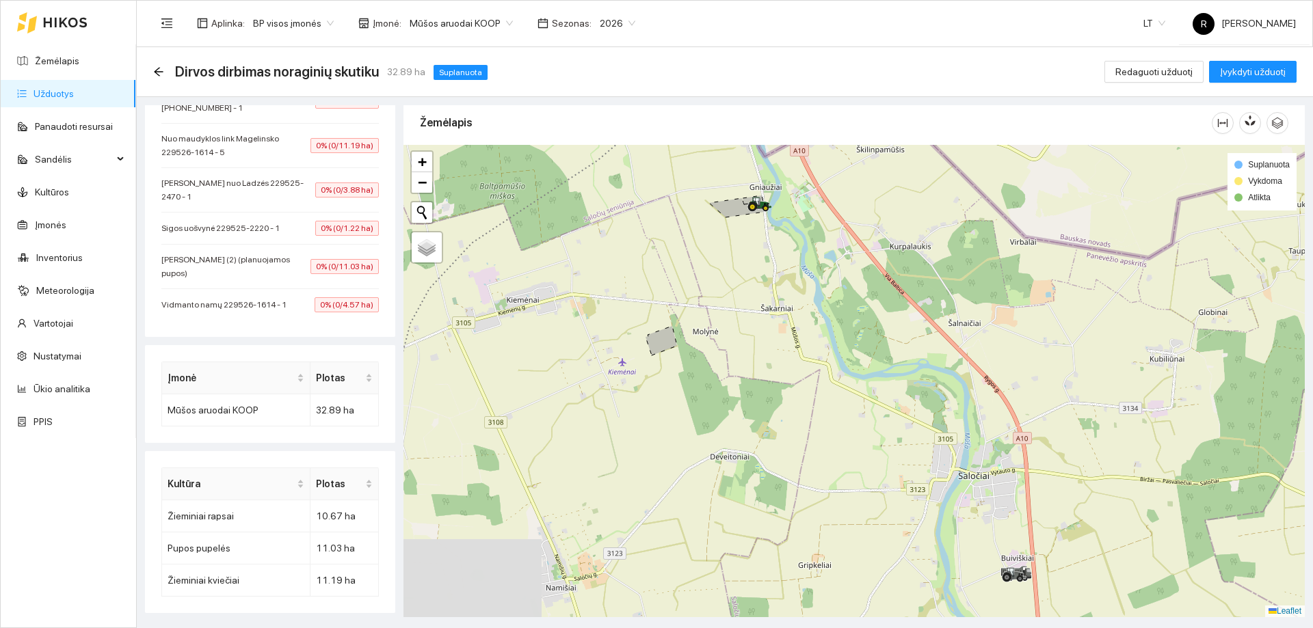
drag, startPoint x: 840, startPoint y: 523, endPoint x: 770, endPoint y: 423, distance: 121.9
click at [770, 423] on div at bounding box center [853, 381] width 901 height 472
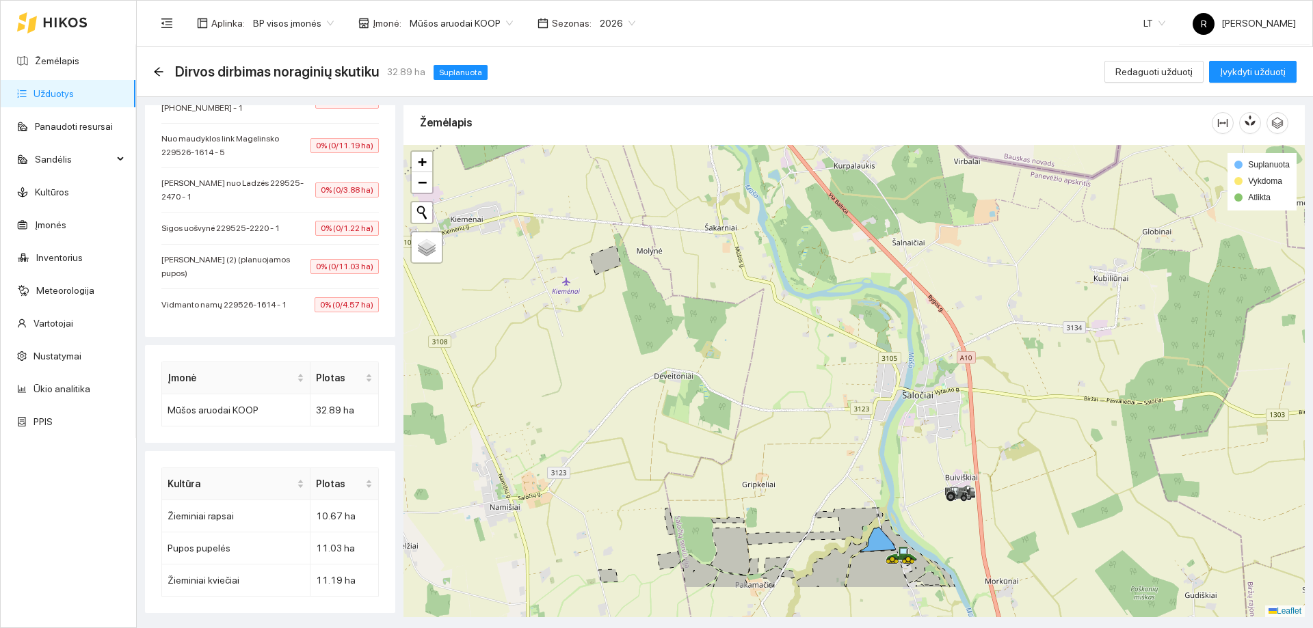
drag, startPoint x: 807, startPoint y: 495, endPoint x: 753, endPoint y: 418, distance: 94.3
click at [753, 418] on div at bounding box center [853, 381] width 901 height 472
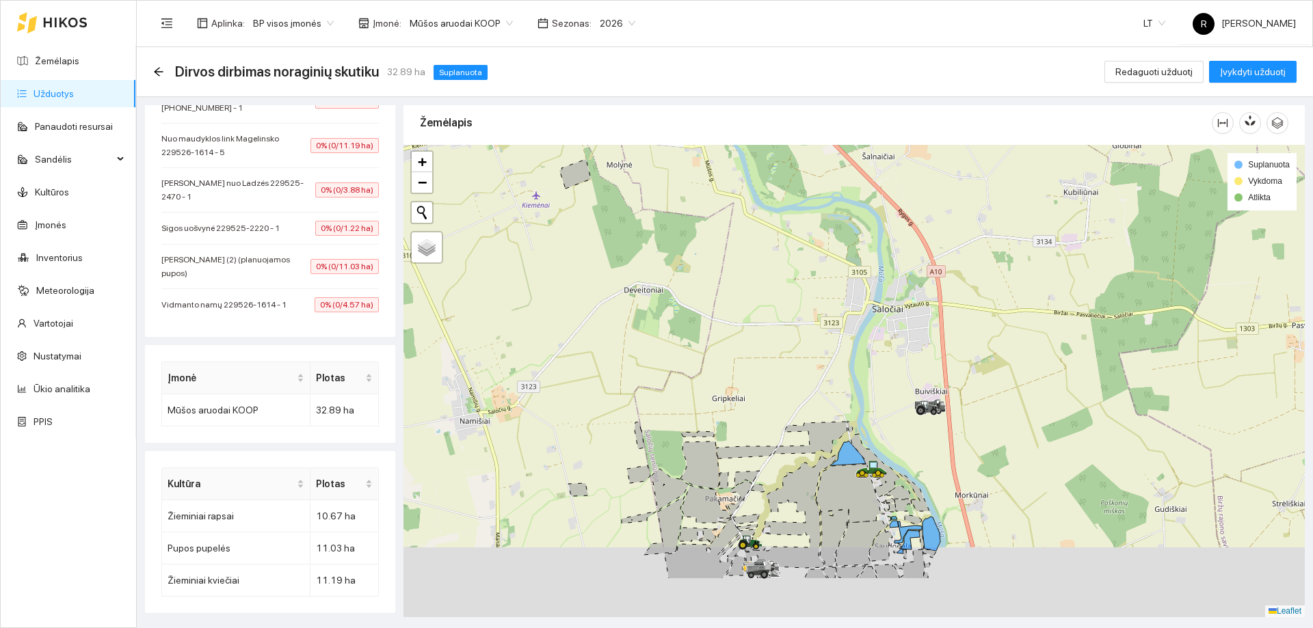
drag, startPoint x: 809, startPoint y: 498, endPoint x: 775, endPoint y: 405, distance: 99.1
click at [775, 405] on div at bounding box center [853, 381] width 901 height 472
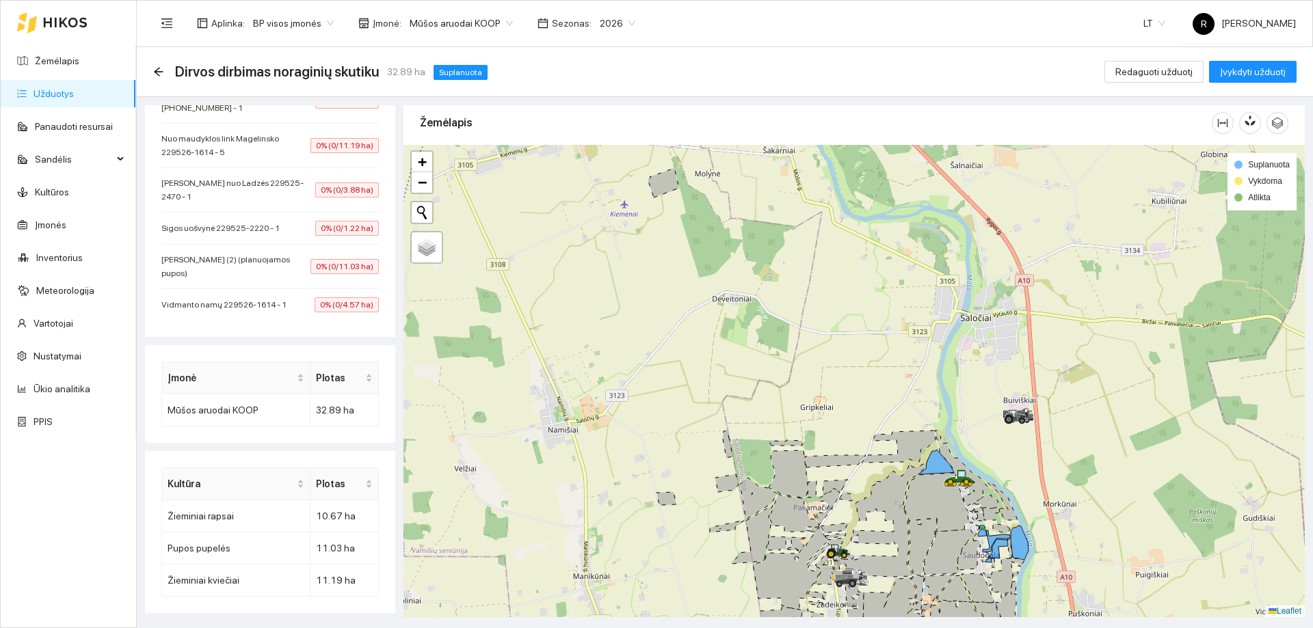
drag, startPoint x: 958, startPoint y: 613, endPoint x: 846, endPoint y: 419, distance: 223.3
click at [924, 575] on icon at bounding box center [938, 588] width 29 height 26
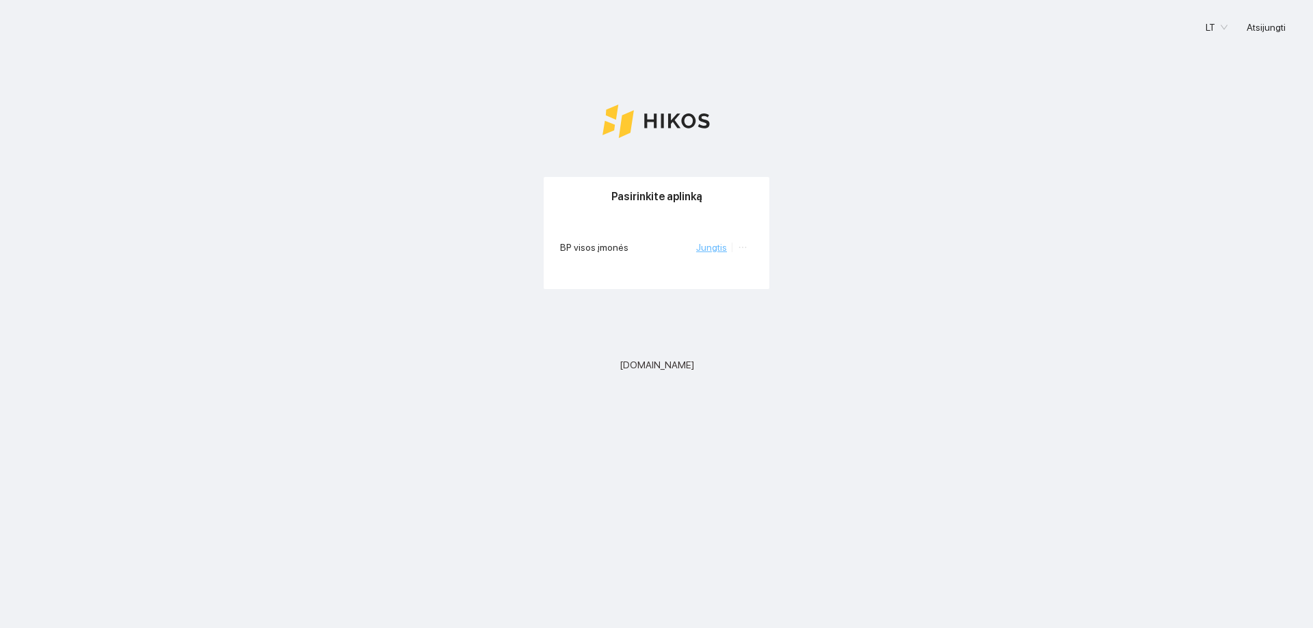
click at [708, 250] on link "Jungtis" at bounding box center [711, 247] width 31 height 11
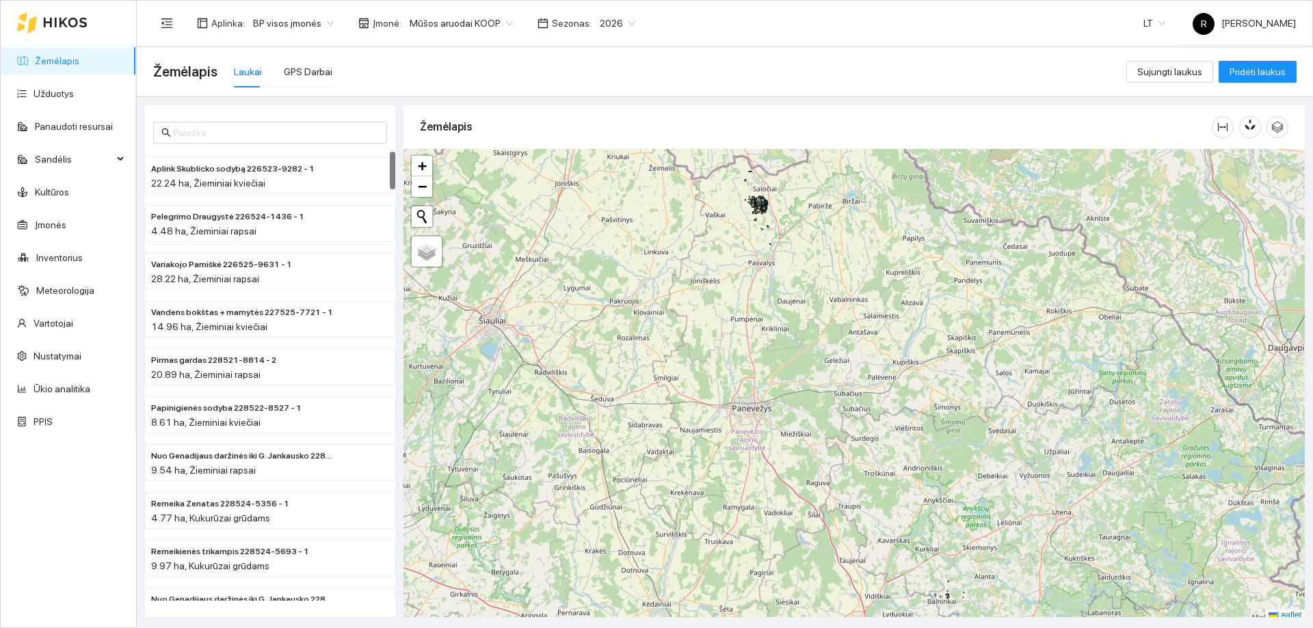
scroll to position [4, 0]
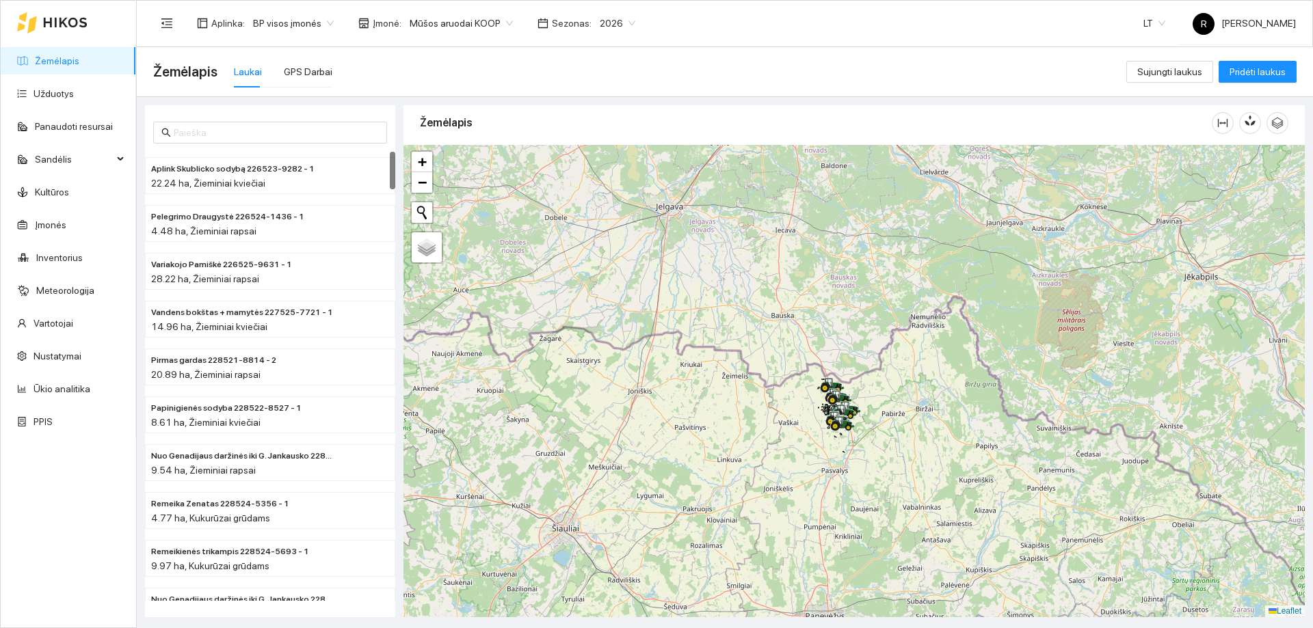
drag, startPoint x: 729, startPoint y: 280, endPoint x: 808, endPoint y: 517, distance: 249.5
click at [808, 517] on div at bounding box center [853, 381] width 901 height 472
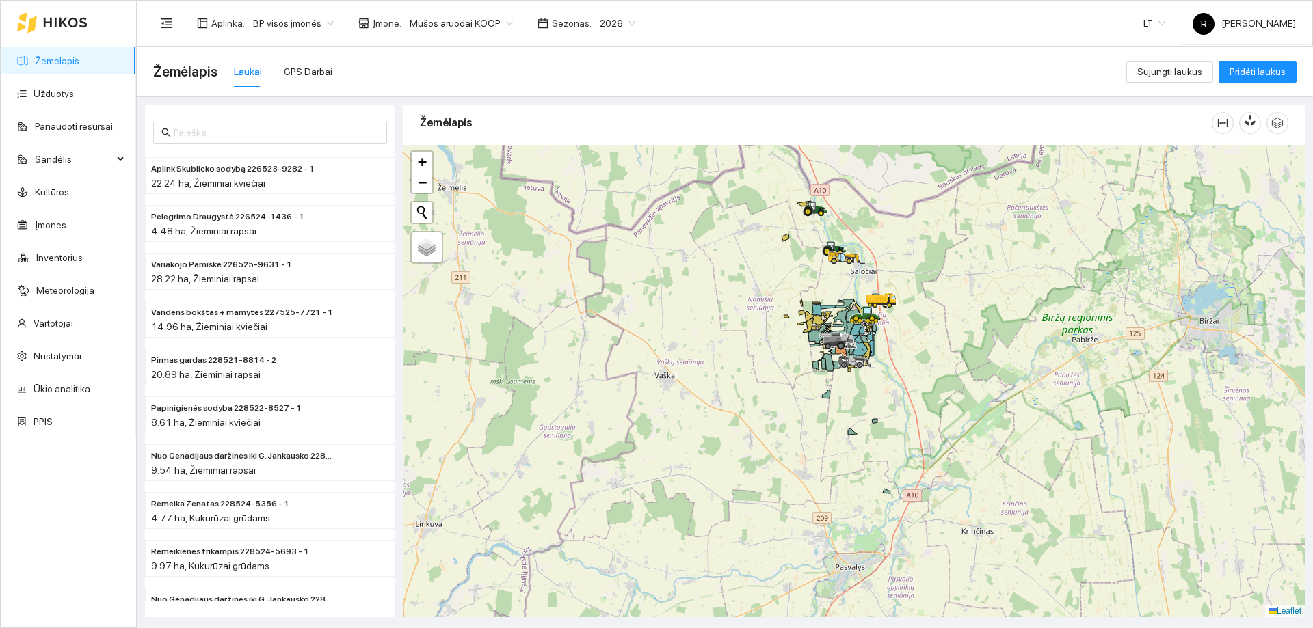
drag, startPoint x: 846, startPoint y: 465, endPoint x: 846, endPoint y: 532, distance: 67.0
click at [846, 532] on div at bounding box center [853, 381] width 901 height 472
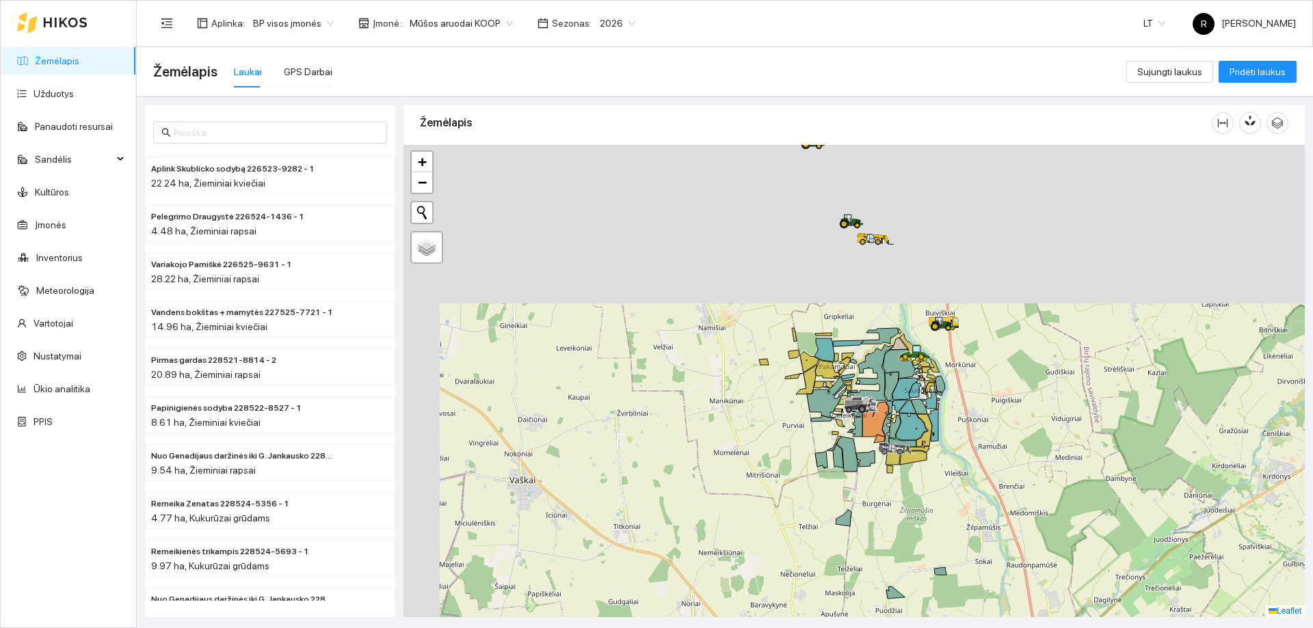
drag, startPoint x: 804, startPoint y: 421, endPoint x: 840, endPoint y: 626, distance: 208.3
click at [840, 626] on main "Žemėlapis Laukai GPS Darbai Sujungti laukus Pridėti laukus Aplink Skublicko sod…" at bounding box center [725, 337] width 1176 height 581
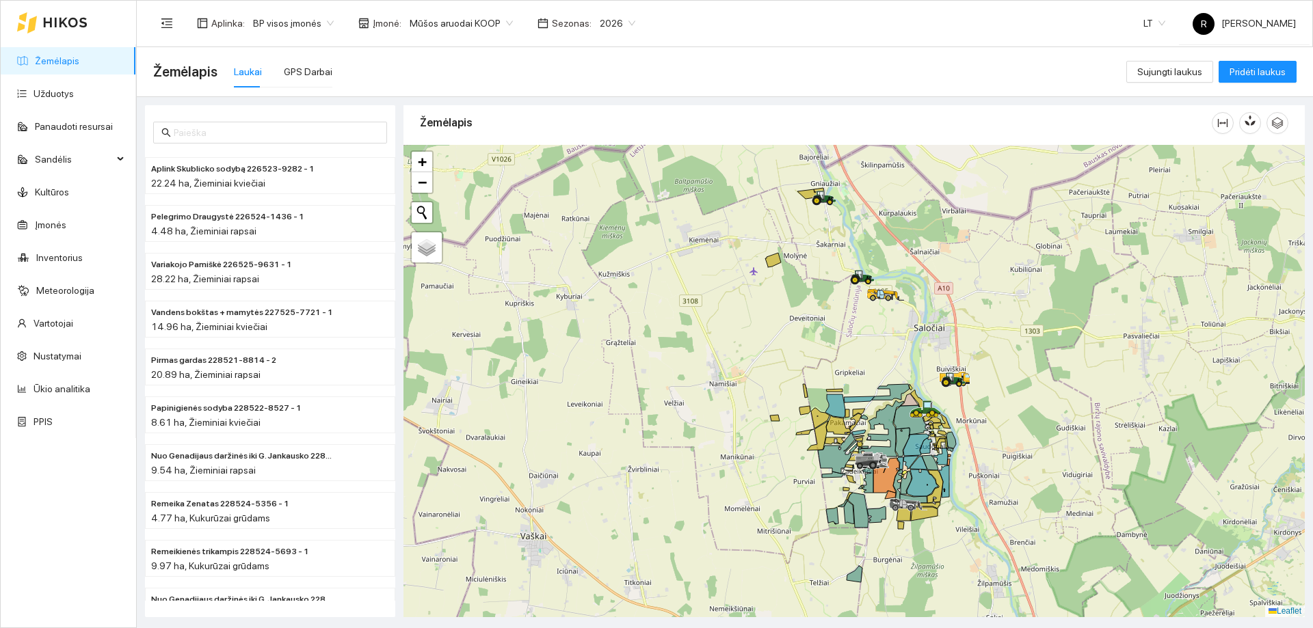
drag, startPoint x: 780, startPoint y: 362, endPoint x: 794, endPoint y: 447, distance: 86.7
click at [794, 446] on div at bounding box center [853, 381] width 901 height 472
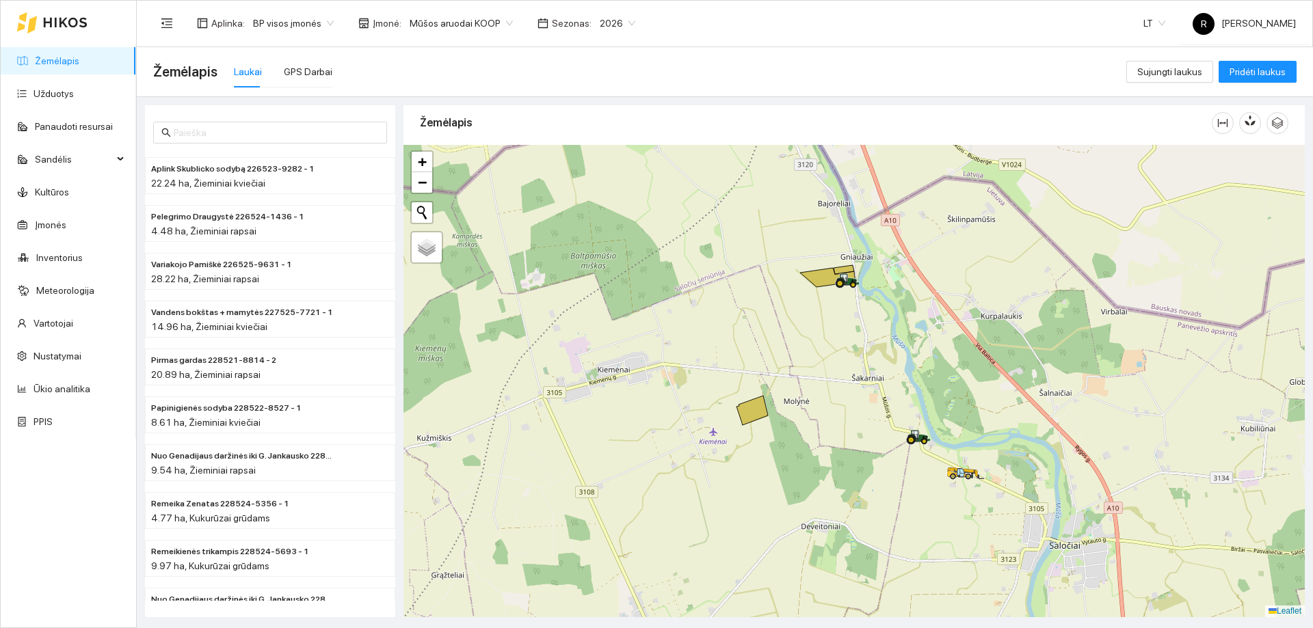
drag, startPoint x: 850, startPoint y: 257, endPoint x: 859, endPoint y: 304, distance: 47.5
click at [859, 304] on div at bounding box center [853, 381] width 901 height 472
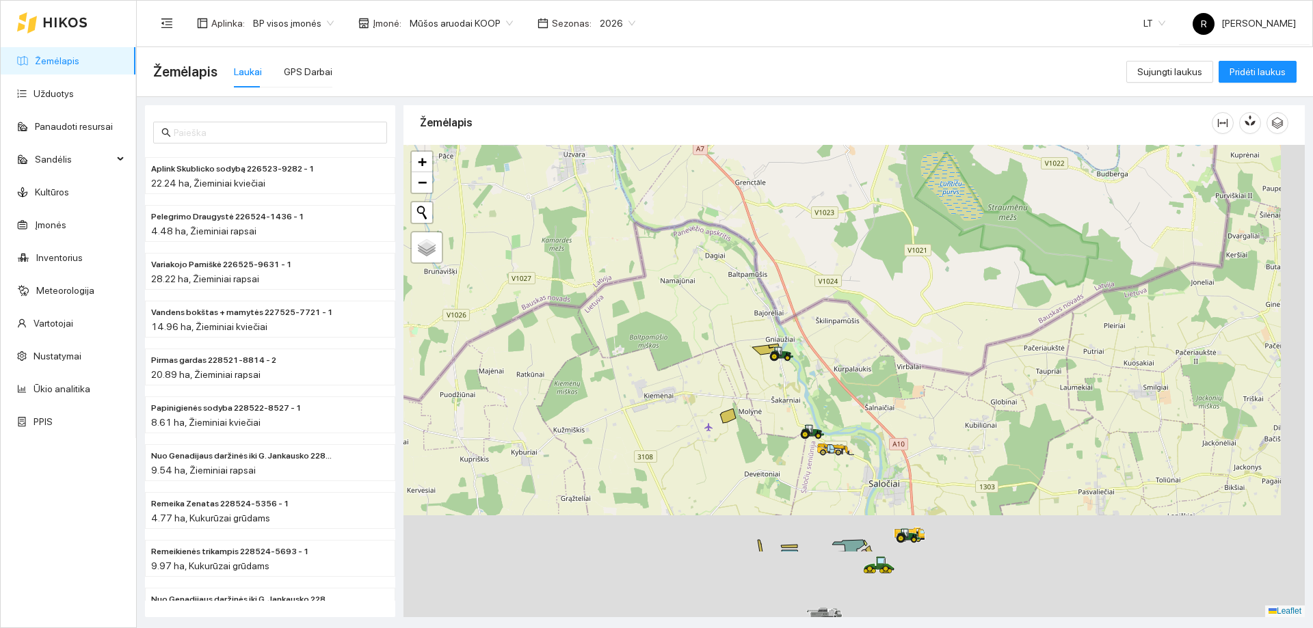
drag, startPoint x: 794, startPoint y: 553, endPoint x: 708, endPoint y: 297, distance: 269.8
click at [708, 297] on div at bounding box center [853, 381] width 901 height 472
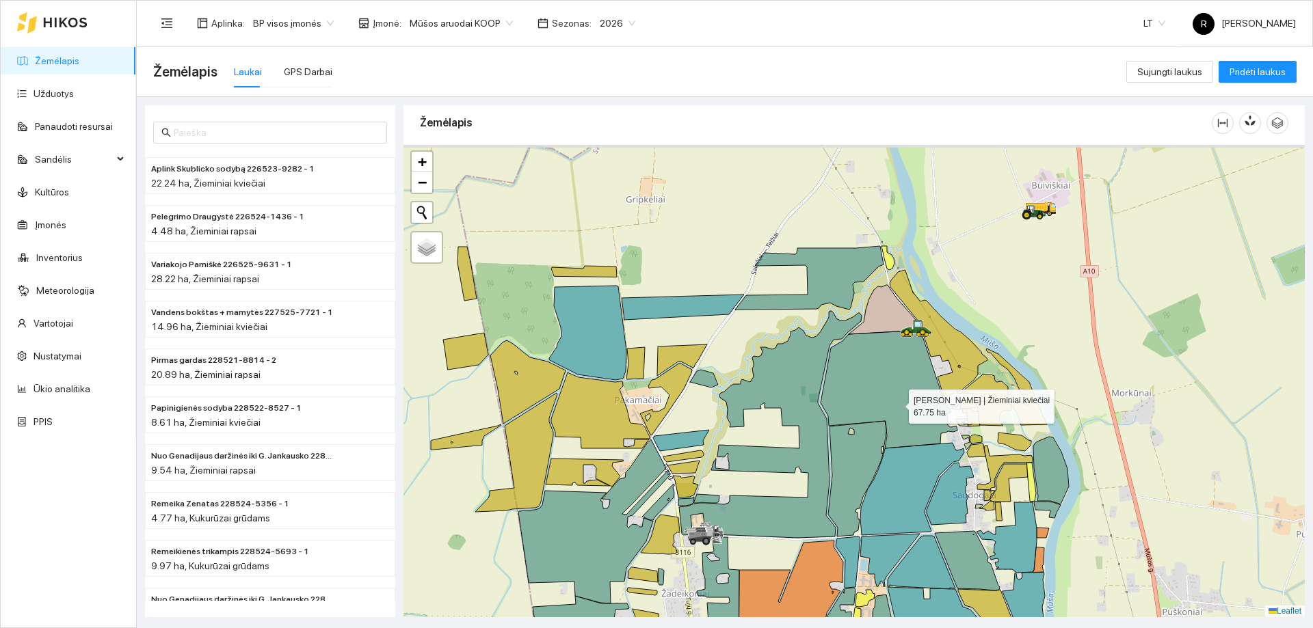
drag, startPoint x: 900, startPoint y: 310, endPoint x: 896, endPoint y: 403, distance: 93.1
click at [896, 403] on icon at bounding box center [888, 389] width 137 height 118
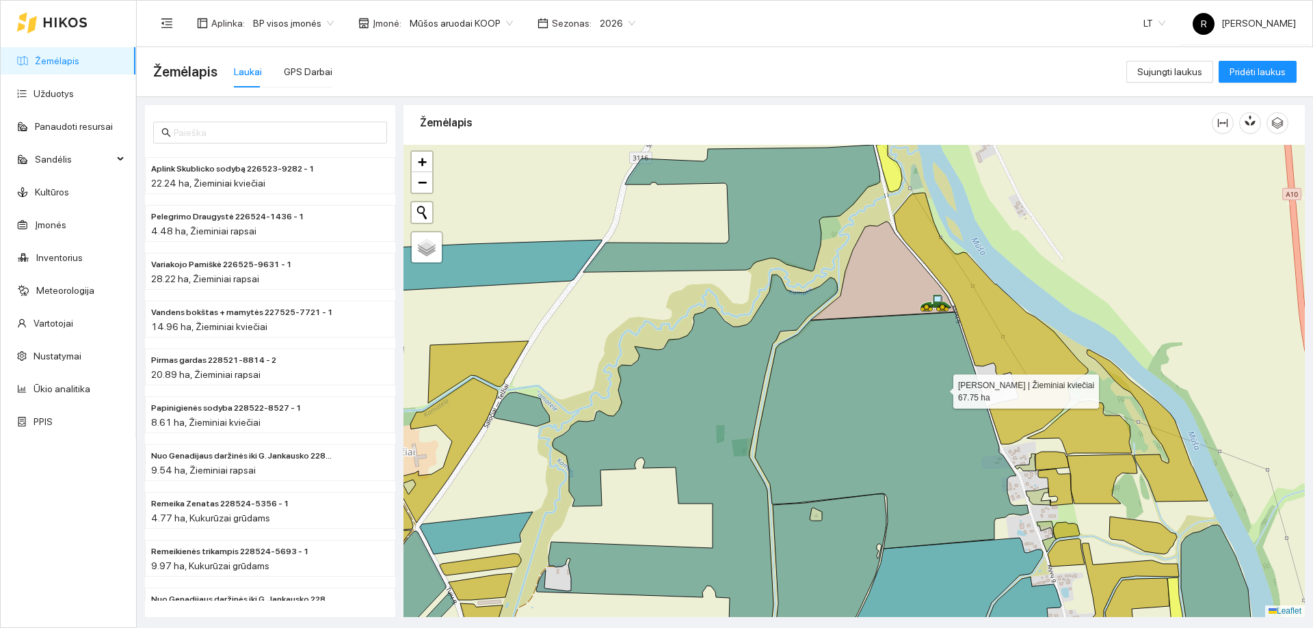
drag, startPoint x: 938, startPoint y: 360, endPoint x: 941, endPoint y: 388, distance: 27.5
click at [941, 388] on icon at bounding box center [891, 430] width 273 height 237
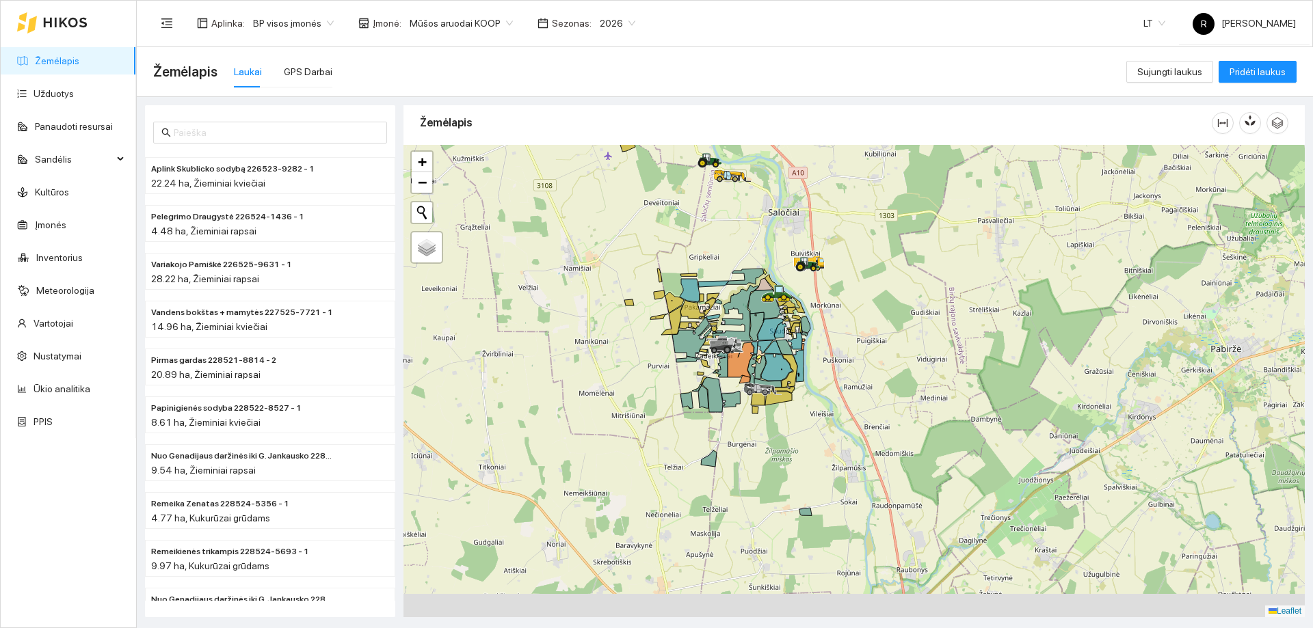
drag, startPoint x: 743, startPoint y: 475, endPoint x: 669, endPoint y: 114, distance: 368.4
click at [663, 115] on div "Žemėlapis" at bounding box center [853, 357] width 901 height 512
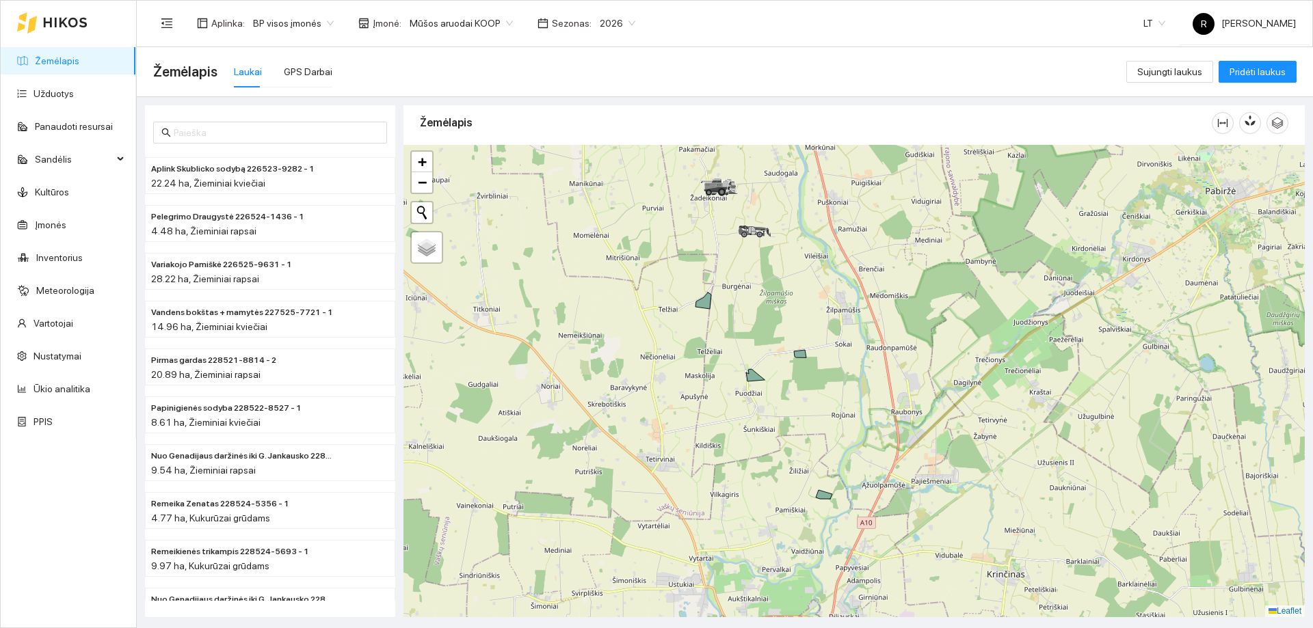
drag, startPoint x: 800, startPoint y: 245, endPoint x: 863, endPoint y: 431, distance: 195.9
click at [863, 431] on div at bounding box center [853, 381] width 901 height 472
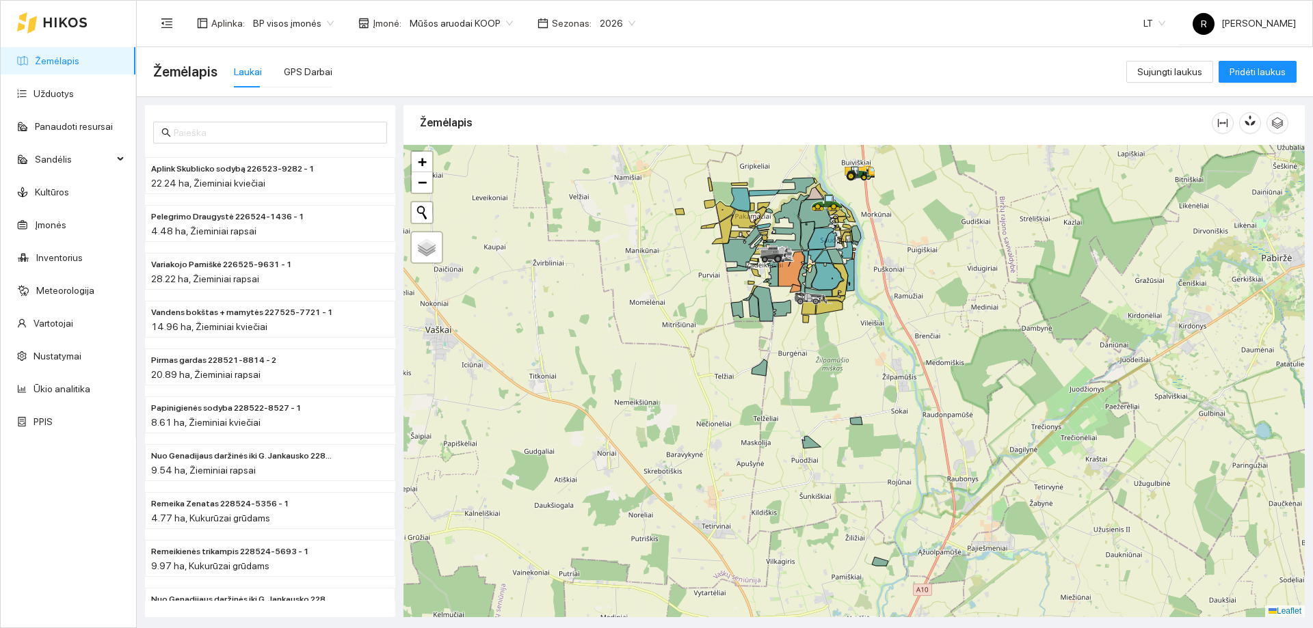
drag, startPoint x: 719, startPoint y: 285, endPoint x: 775, endPoint y: 352, distance: 87.4
click at [775, 352] on div at bounding box center [853, 381] width 901 height 472
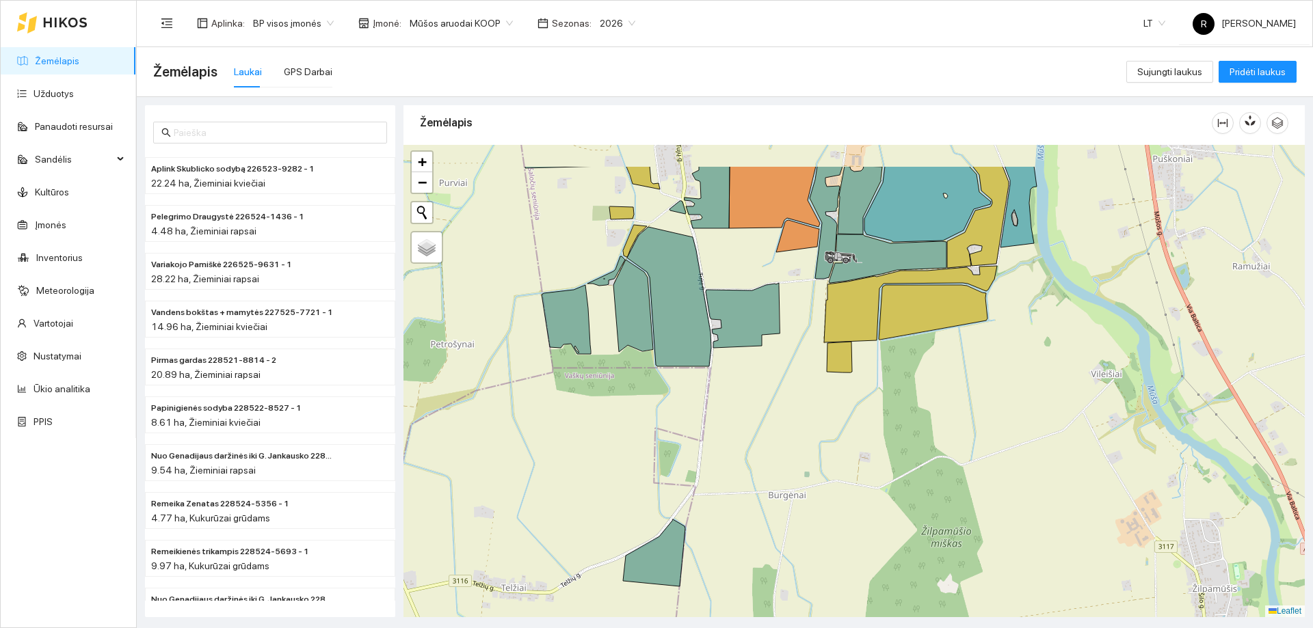
drag, startPoint x: 861, startPoint y: 204, endPoint x: 859, endPoint y: 329, distance: 125.1
click at [859, 283] on icon at bounding box center [888, 258] width 118 height 49
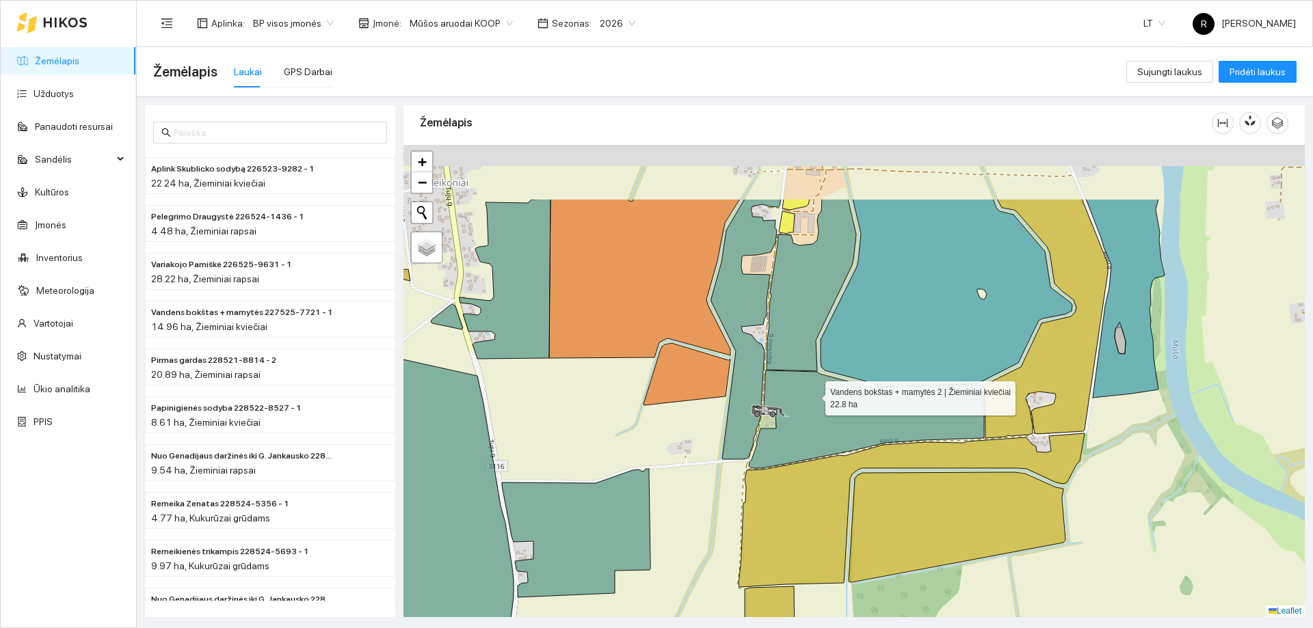
drag, startPoint x: 793, startPoint y: 286, endPoint x: 812, endPoint y: 412, distance: 127.8
click at [812, 410] on icon at bounding box center [866, 420] width 235 height 98
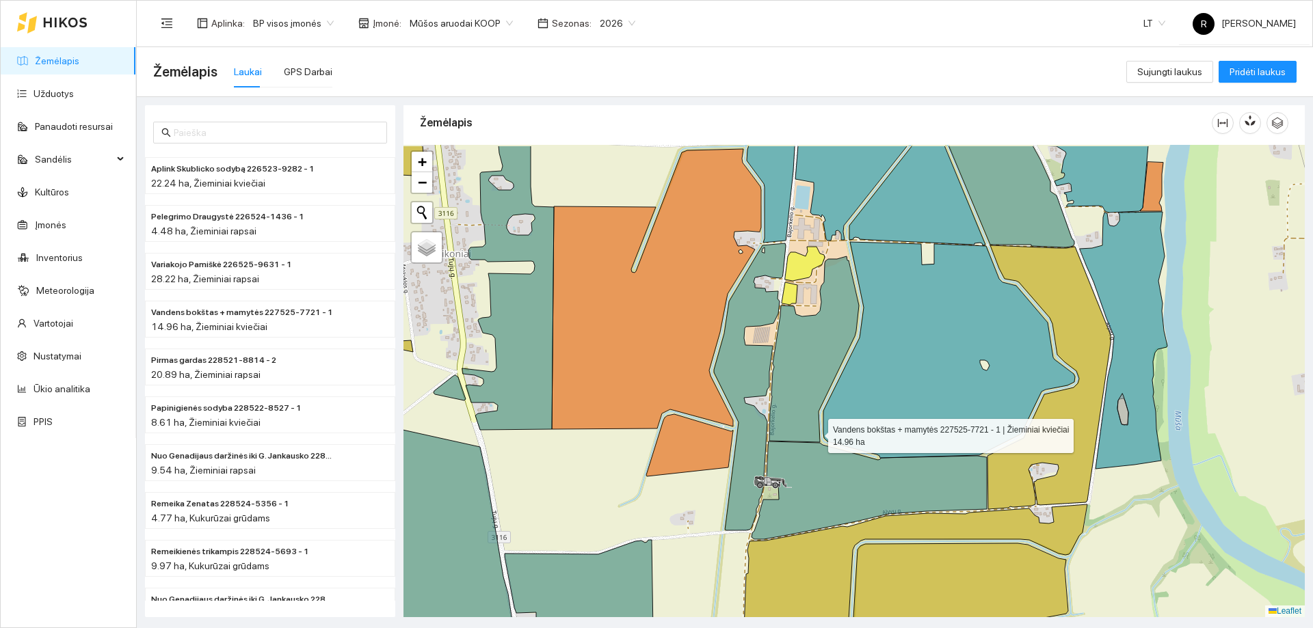
drag, startPoint x: 810, startPoint y: 377, endPoint x: 820, endPoint y: 475, distance: 99.0
click at [820, 442] on icon at bounding box center [814, 349] width 90 height 186
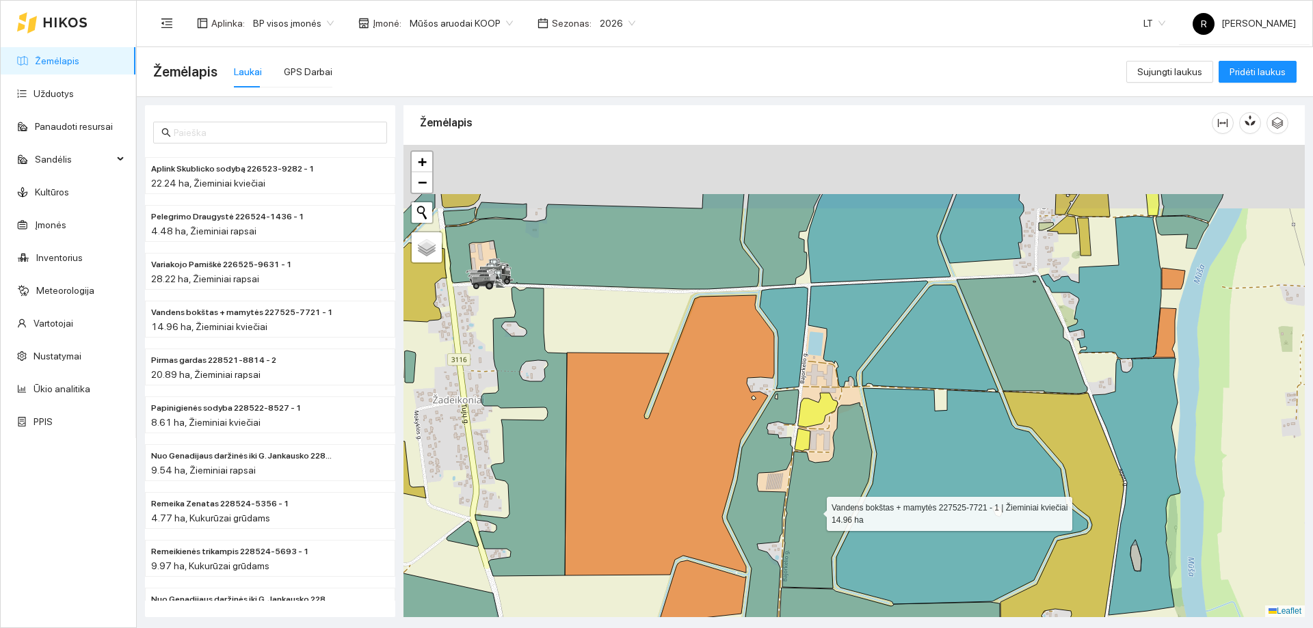
drag, startPoint x: 807, startPoint y: 414, endPoint x: 727, endPoint y: 410, distance: 79.4
click at [814, 509] on icon at bounding box center [827, 496] width 90 height 186
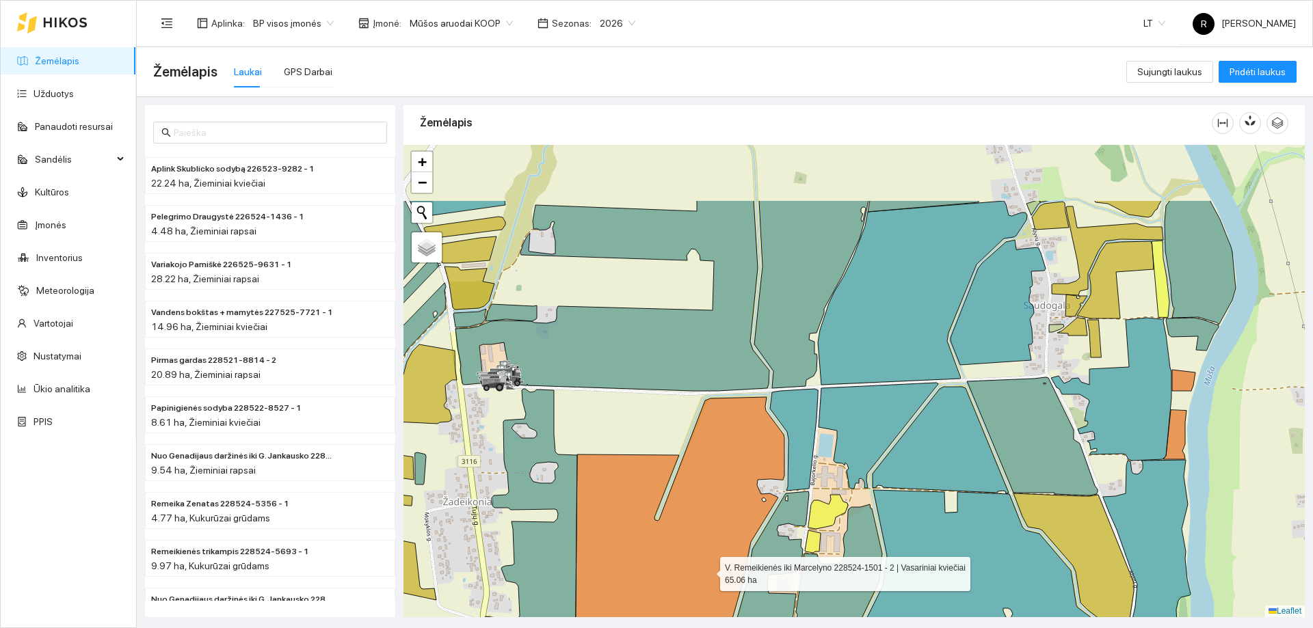
drag, startPoint x: 697, startPoint y: 483, endPoint x: 742, endPoint y: 518, distance: 56.6
click at [734, 628] on html "Žemėlapis Užduotys Panaudoti resursai Sandėlis Kultūros Įmonės Inventorius Mete…" at bounding box center [656, 314] width 1313 height 628
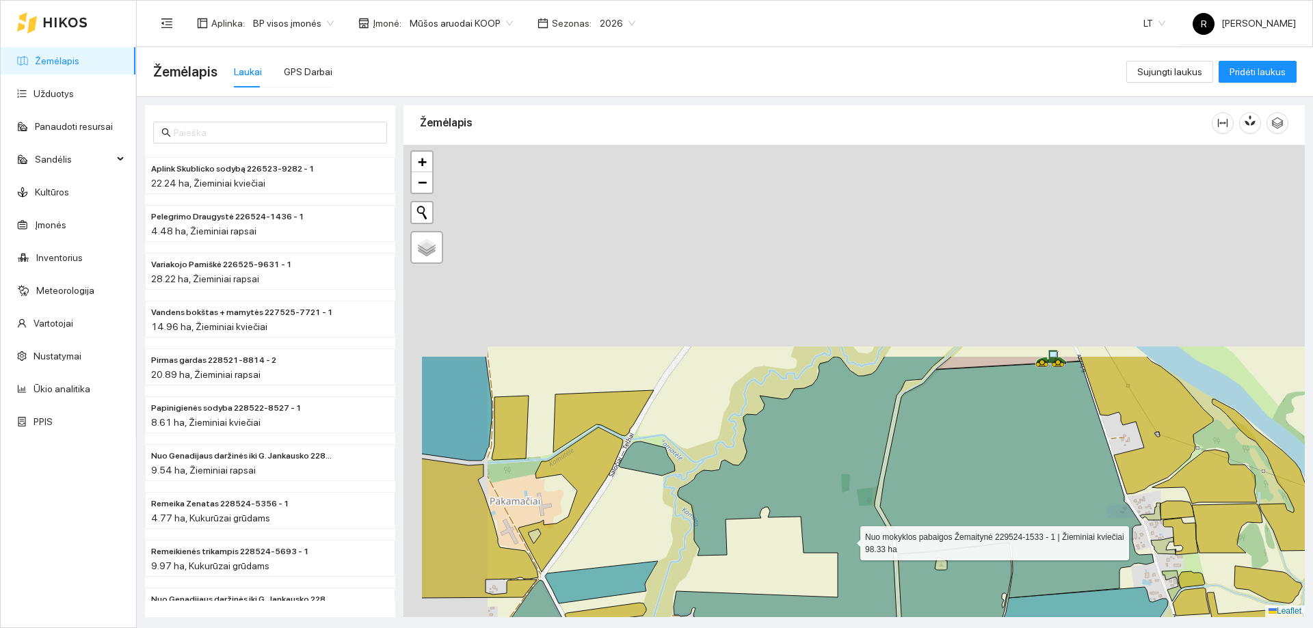
drag, startPoint x: 741, startPoint y: 295, endPoint x: 824, endPoint y: 440, distance: 166.9
click at [849, 539] on icon at bounding box center [770, 566] width 349 height 421
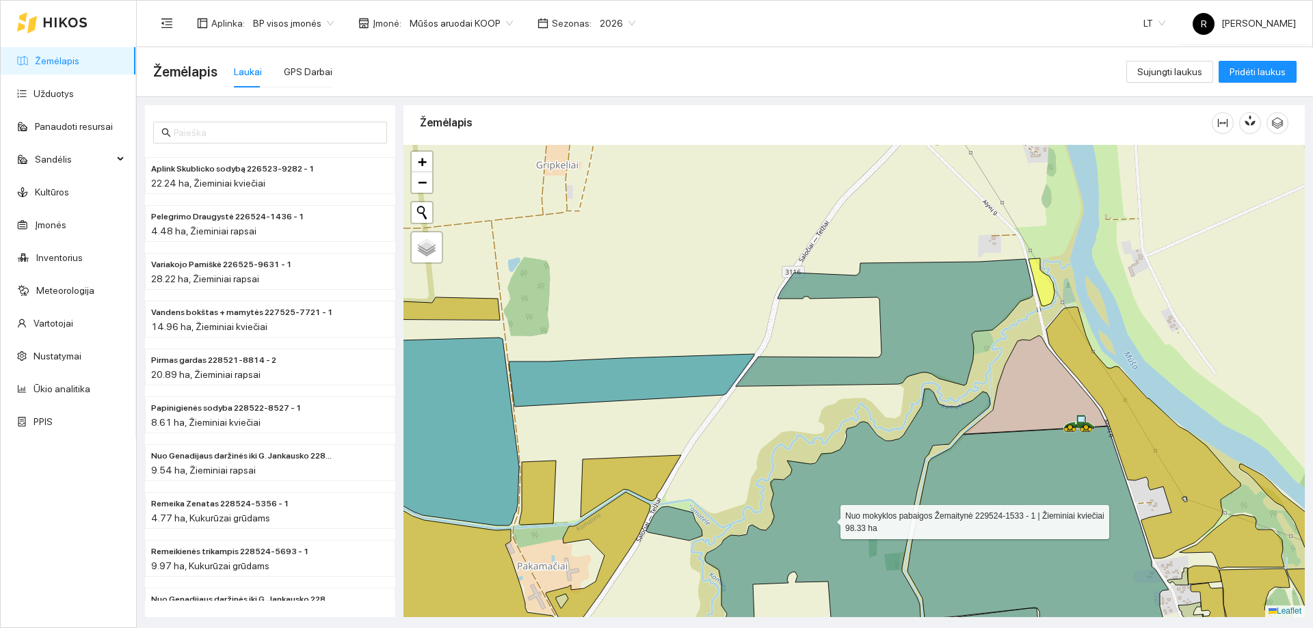
drag, startPoint x: 781, startPoint y: 401, endPoint x: 861, endPoint y: 512, distance: 136.8
click at [868, 567] on icon at bounding box center [838, 559] width 301 height 341
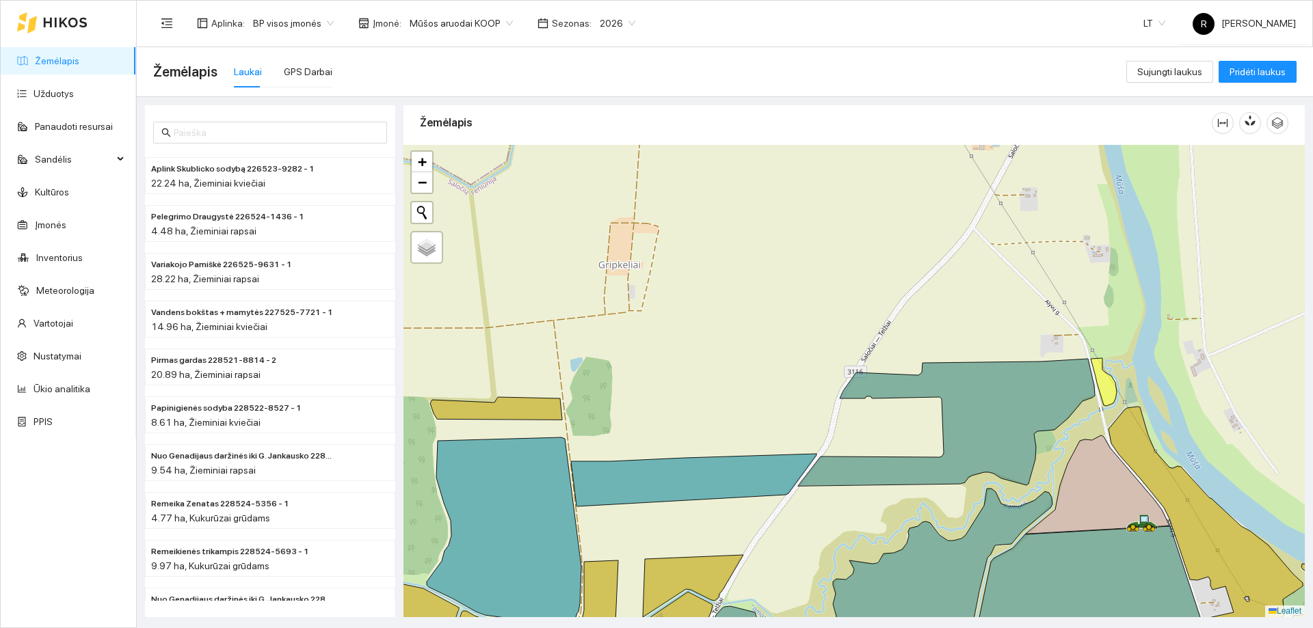
drag, startPoint x: 790, startPoint y: 385, endPoint x: 880, endPoint y: 473, distance: 126.2
click at [805, 409] on div at bounding box center [853, 381] width 901 height 472
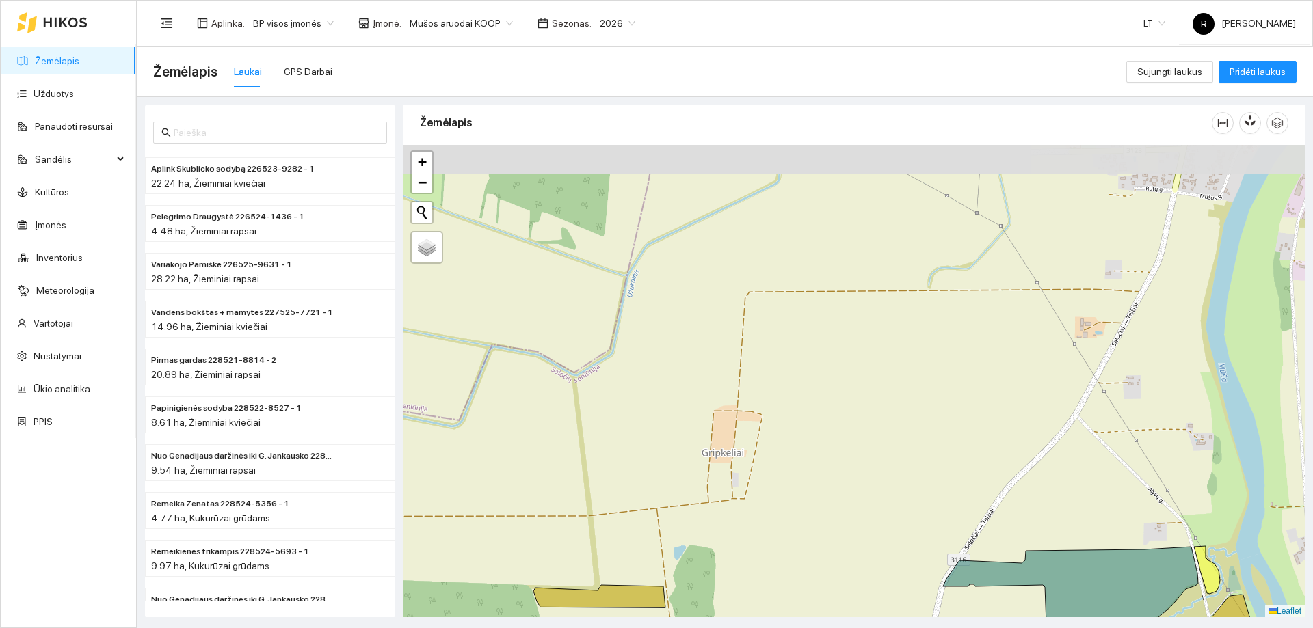
drag, startPoint x: 981, startPoint y: 631, endPoint x: 1013, endPoint y: 655, distance: 39.5
click at [1013, 628] on html "Žemėlapis Užduotys Panaudoti resursai Sandėlis Kultūros Įmonės Inventorius Mete…" at bounding box center [656, 314] width 1313 height 628
